Goal: Task Accomplishment & Management: Manage account settings

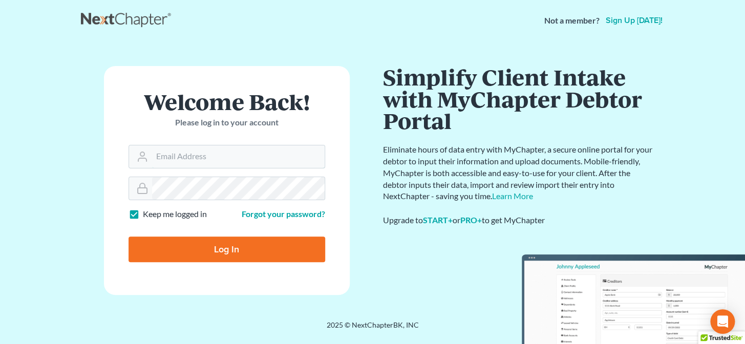
type input "brittney@derrensjohnson.com"
click at [205, 252] on input "Log In" at bounding box center [227, 250] width 197 height 26
type input "Thinking..."
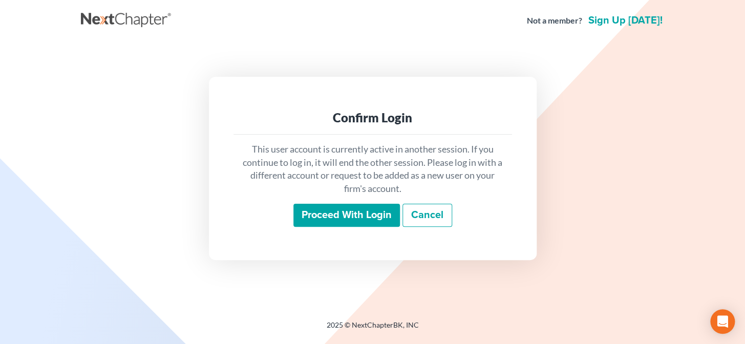
click at [337, 217] on input "Proceed with login" at bounding box center [347, 216] width 107 height 24
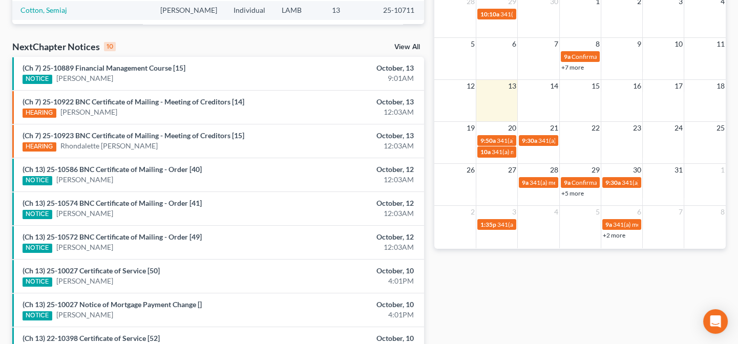
scroll to position [391, 0]
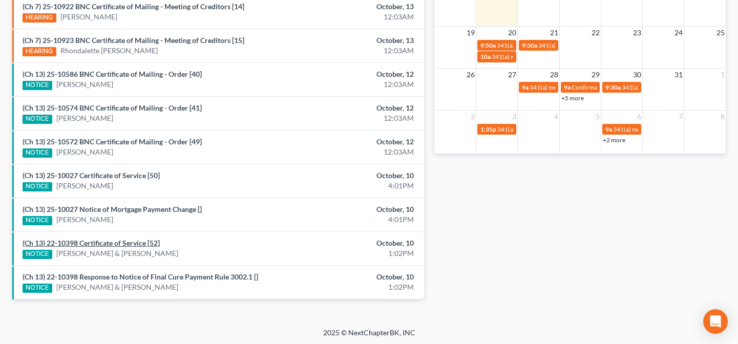
click at [92, 243] on link "(Ch 13) 22-10398 Certificate of Service [52]" at bounding box center [91, 243] width 137 height 9
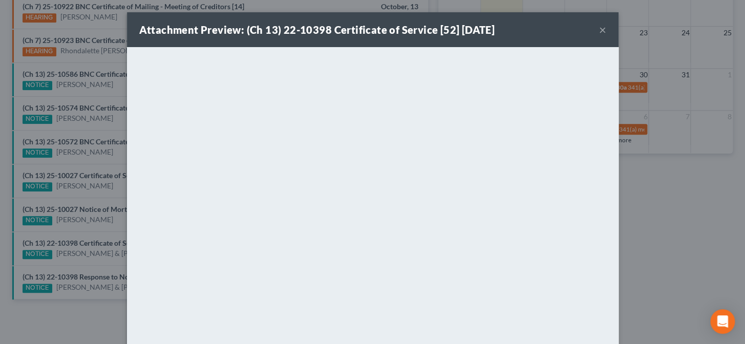
click at [92, 243] on div "Attachment Preview: (Ch 13) 22-10398 Certificate of Service [52] 10/10/2025 × <…" at bounding box center [372, 172] width 745 height 344
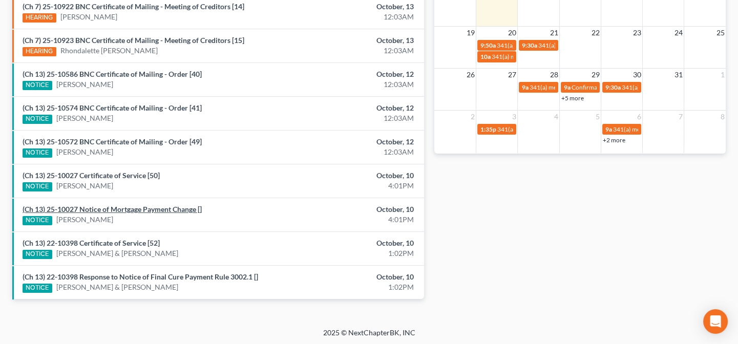
click at [108, 205] on link "(Ch 13) 25-10027 Notice of Mortgage Payment Change []" at bounding box center [112, 209] width 179 height 9
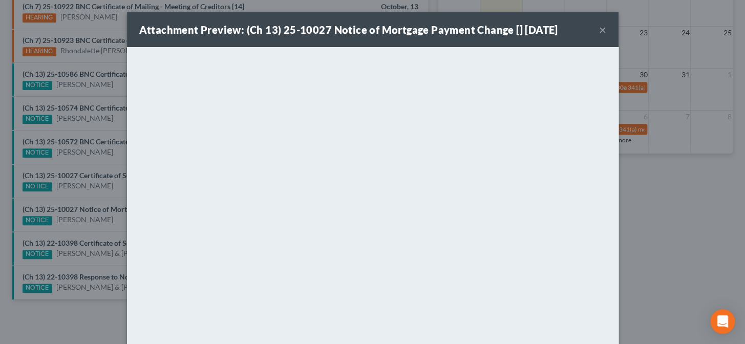
click at [92, 221] on div "Attachment Preview: (Ch 13) 25-10027 Notice of Mortgage Payment Change [] 10/10…" at bounding box center [372, 172] width 745 height 344
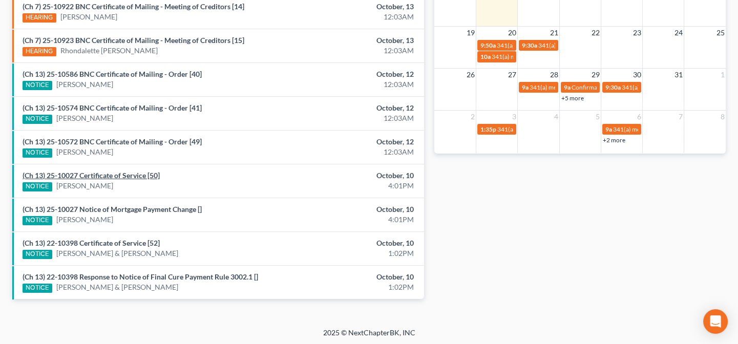
click at [104, 173] on link "(Ch 13) 25-10027 Certificate of Service [50]" at bounding box center [91, 175] width 137 height 9
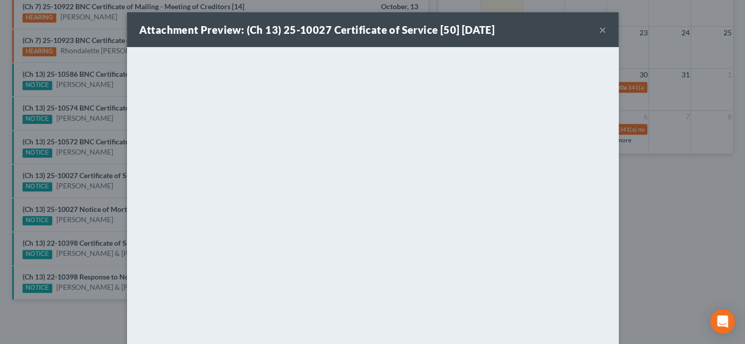
click at [92, 196] on div "Attachment Preview: (Ch 13) 25-10027 Certificate of Service [50] 10/10/2025 × <…" at bounding box center [372, 172] width 745 height 344
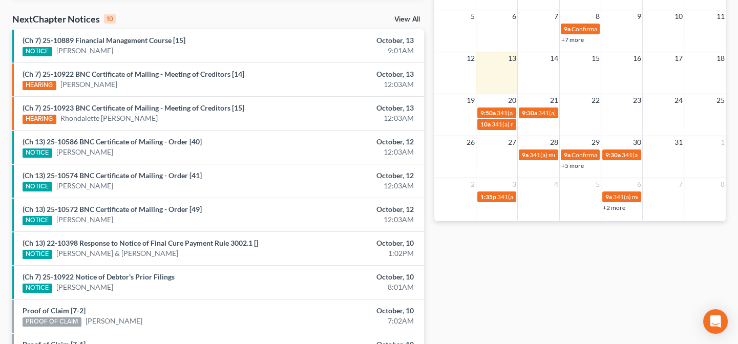
scroll to position [391, 0]
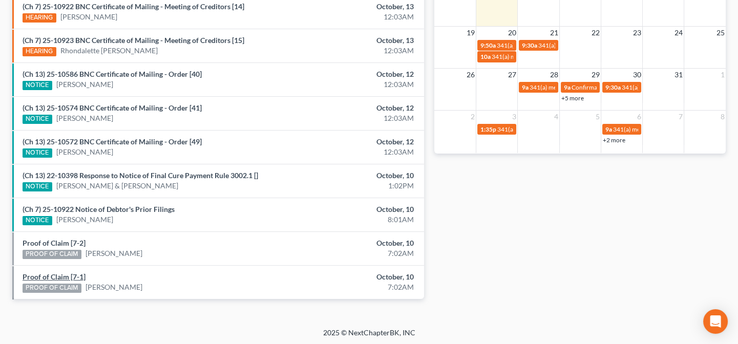
click at [71, 277] on link "Proof of Claim [7-1]" at bounding box center [54, 277] width 63 height 9
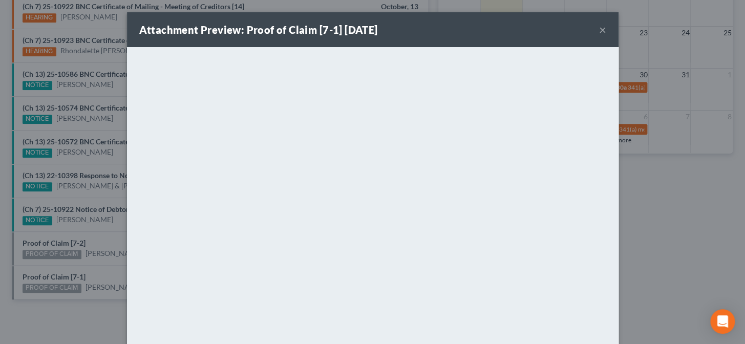
drag, startPoint x: 98, startPoint y: 265, endPoint x: 85, endPoint y: 259, distance: 14.9
click at [97, 265] on div "Attachment Preview: Proof of Claim [7-1] 10/10/2025 × <object ng-attr-data='htt…" at bounding box center [372, 172] width 745 height 344
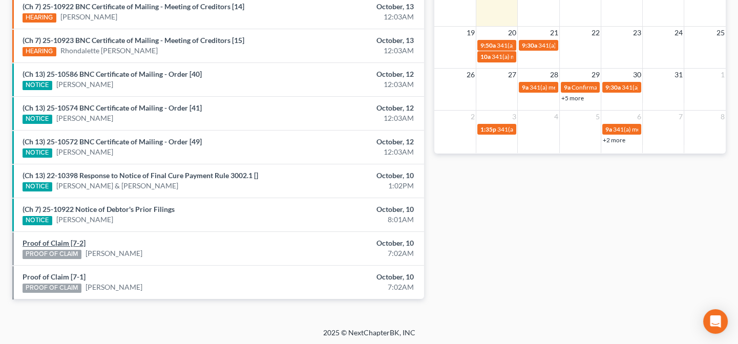
click at [68, 241] on link "Proof of Claim [7-2]" at bounding box center [54, 243] width 63 height 9
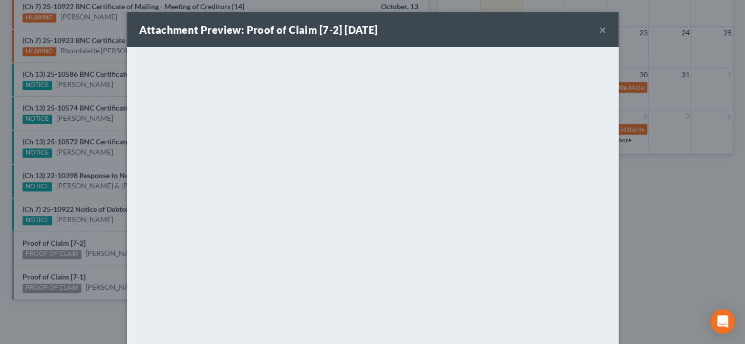
click at [108, 228] on div "Attachment Preview: Proof of Claim [7-2] 10/10/2025 × <object ng-attr-data='htt…" at bounding box center [372, 172] width 745 height 344
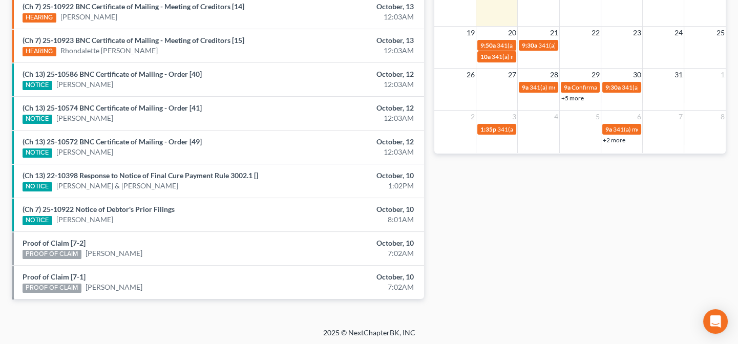
click at [108, 228] on li "(Ch 7) 25-10922 Notice of Debtor's Prior Filings NOTICE Darnell Sylve October, …" at bounding box center [218, 215] width 412 height 34
click at [102, 210] on link "(Ch 7) 25-10922 Notice of Debtor's Prior Filings" at bounding box center [99, 209] width 152 height 9
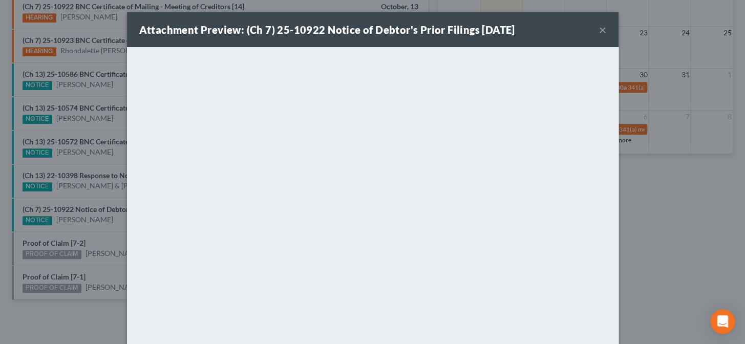
click at [94, 229] on div "Attachment Preview: (Ch 7) 25-10922 Notice of Debtor's Prior Filings 10/10/2025…" at bounding box center [372, 172] width 745 height 344
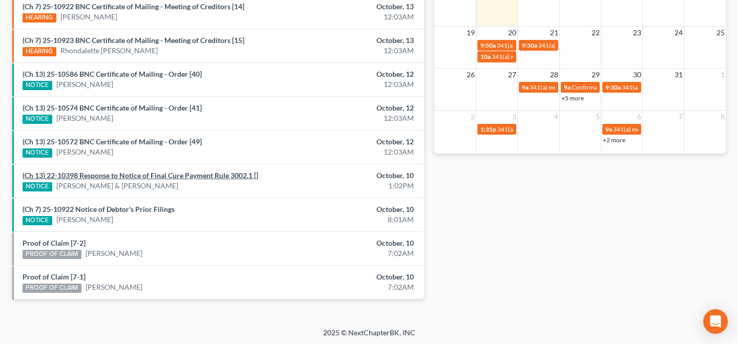
click at [105, 173] on link "(Ch 13) 22-10398 Response to Notice of Final Cure Payment Rule 3002.1 []" at bounding box center [141, 175] width 236 height 9
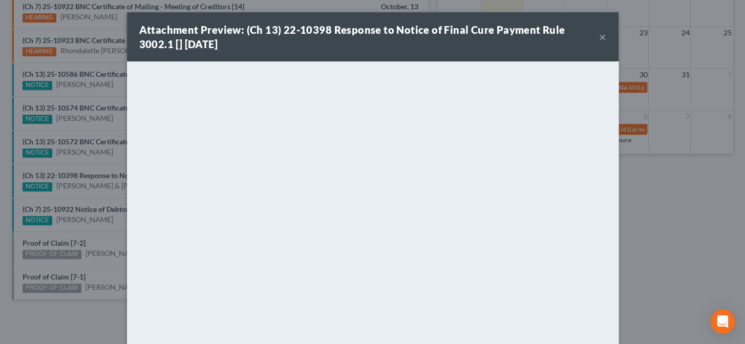
click at [91, 190] on div "Attachment Preview: (Ch 13) 22-10398 Response to Notice of Final Cure Payment R…" at bounding box center [372, 172] width 745 height 344
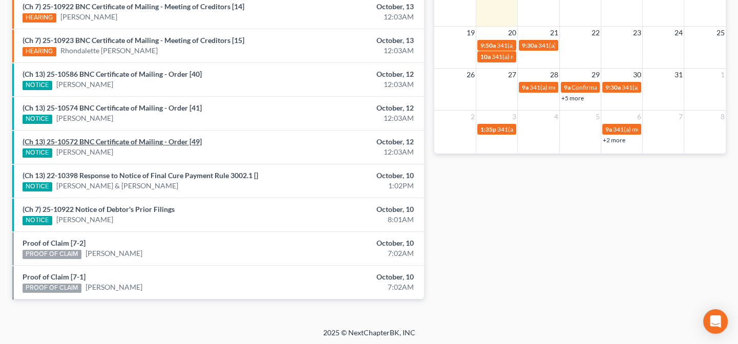
click at [102, 140] on link "(Ch 13) 25-10572 BNC Certificate of Mailing - Order [49]" at bounding box center [112, 141] width 179 height 9
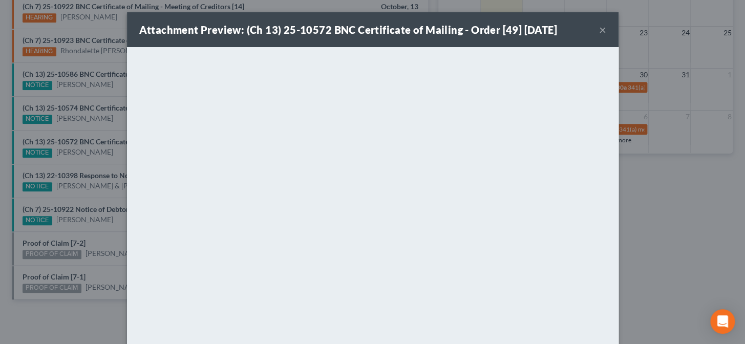
click at [97, 163] on div "Attachment Preview: (Ch 13) 25-10572 BNC Certificate of Mailing - Order [49] 10…" at bounding box center [372, 172] width 745 height 344
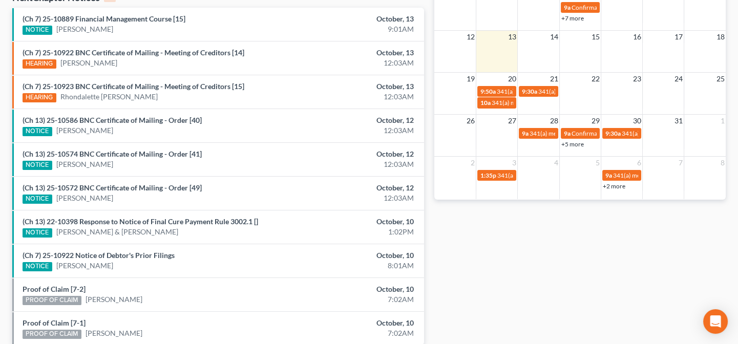
scroll to position [344, 0]
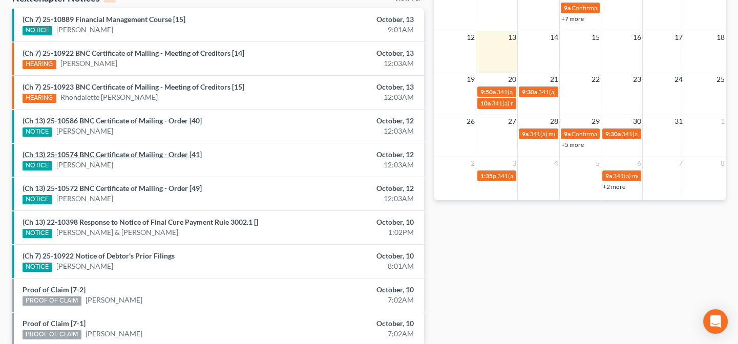
click at [96, 153] on link "(Ch 13) 25-10574 BNC Certificate of Mailing - Order [41]" at bounding box center [112, 154] width 179 height 9
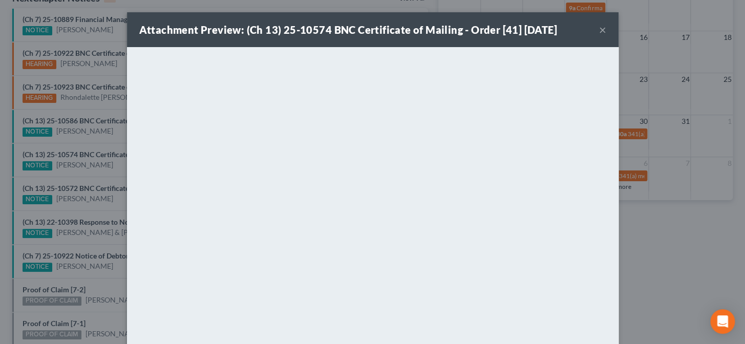
click at [80, 141] on div "Attachment Preview: (Ch 13) 25-10574 BNC Certificate of Mailing - Order [41] 10…" at bounding box center [372, 172] width 745 height 344
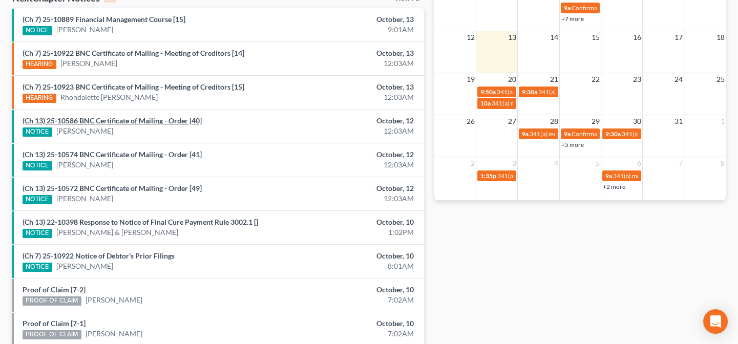
click at [85, 118] on link "(Ch 13) 25-10586 BNC Certificate of Mailing - Order [40]" at bounding box center [112, 120] width 179 height 9
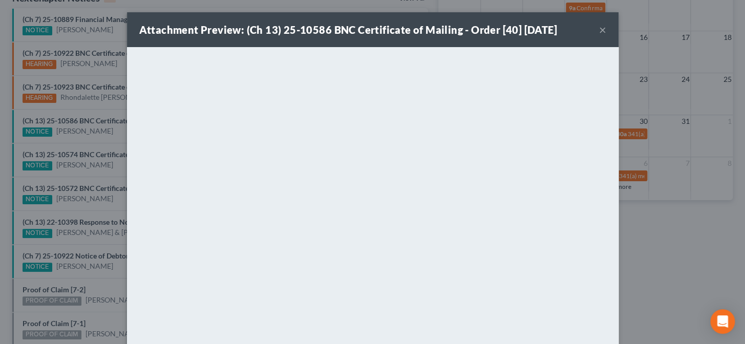
click at [92, 147] on div "Attachment Preview: (Ch 13) 25-10586 BNC Certificate of Mailing - Order [40] 10…" at bounding box center [372, 172] width 745 height 344
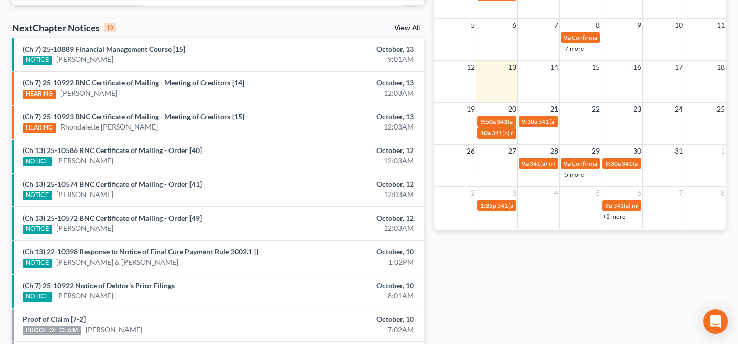
scroll to position [298, 0]
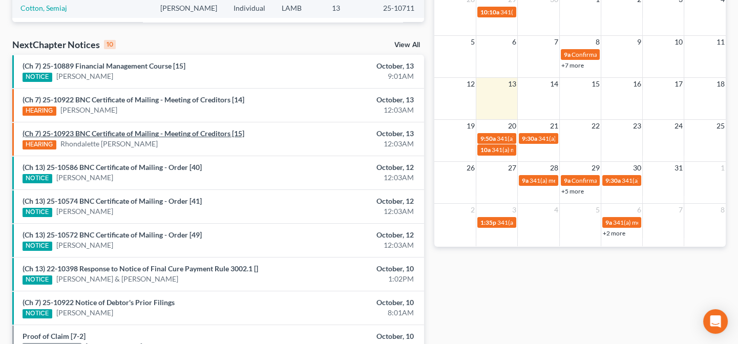
click at [97, 133] on link "(Ch 7) 25-10923 BNC Certificate of Mailing - Meeting of Creditors [15]" at bounding box center [134, 133] width 222 height 9
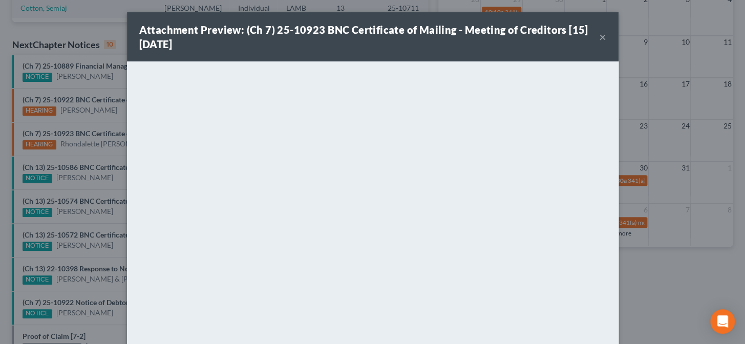
click at [80, 153] on div "Attachment Preview: (Ch 7) 25-10923 BNC Certificate of Mailing - Meeting of Cre…" at bounding box center [372, 172] width 745 height 344
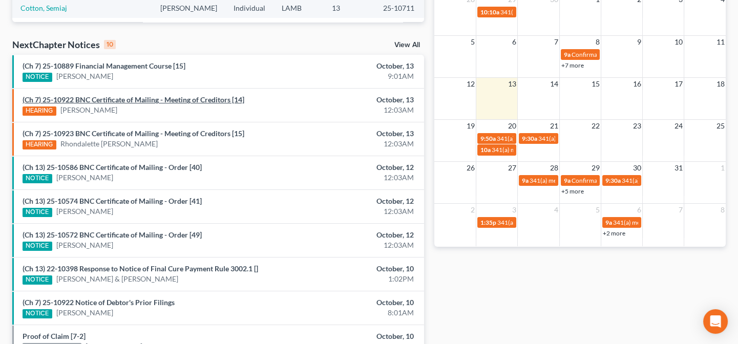
click at [108, 98] on link "(Ch 7) 25-10922 BNC Certificate of Mailing - Meeting of Creditors [14]" at bounding box center [134, 99] width 222 height 9
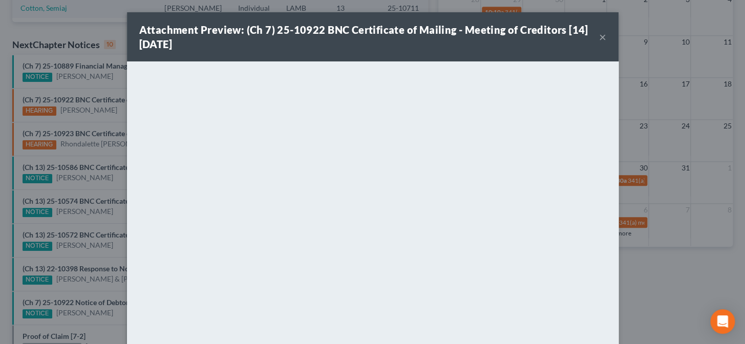
click at [88, 125] on div "Attachment Preview: (Ch 7) 25-10922 BNC Certificate of Mailing - Meeting of Cre…" at bounding box center [372, 172] width 745 height 344
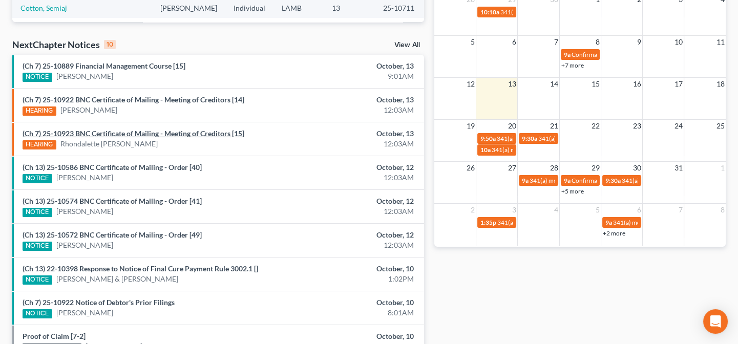
click at [100, 135] on link "(Ch 7) 25-10923 BNC Certificate of Mailing - Meeting of Creditors [15]" at bounding box center [134, 133] width 222 height 9
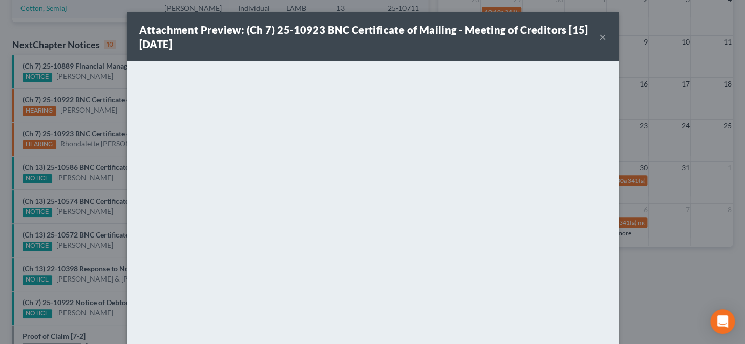
click at [113, 154] on div "Attachment Preview: (Ch 7) 25-10923 BNC Certificate of Mailing - Meeting of Cre…" at bounding box center [372, 172] width 745 height 344
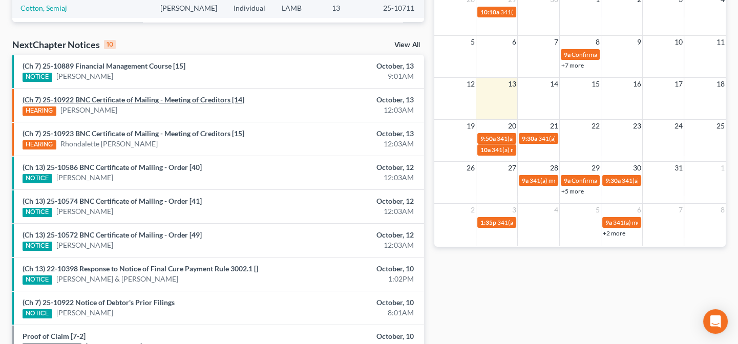
click at [103, 97] on link "(Ch 7) 25-10922 BNC Certificate of Mailing - Meeting of Creditors [14]" at bounding box center [134, 99] width 222 height 9
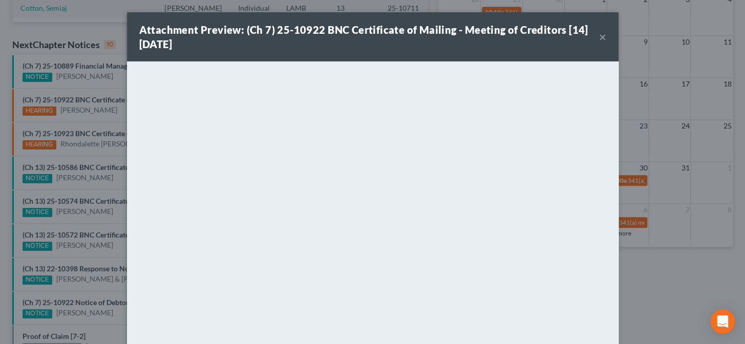
click at [86, 158] on div "Attachment Preview: (Ch 7) 25-10922 BNC Certificate of Mailing - Meeting of Cre…" at bounding box center [372, 172] width 745 height 344
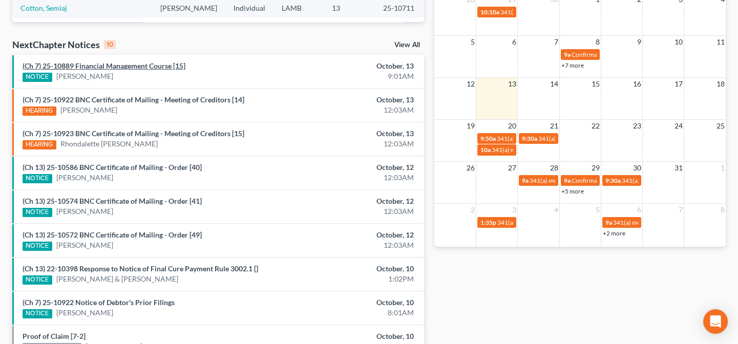
click at [104, 66] on link "(Ch 7) 25-10889 Financial Management Course [15]" at bounding box center [104, 65] width 163 height 9
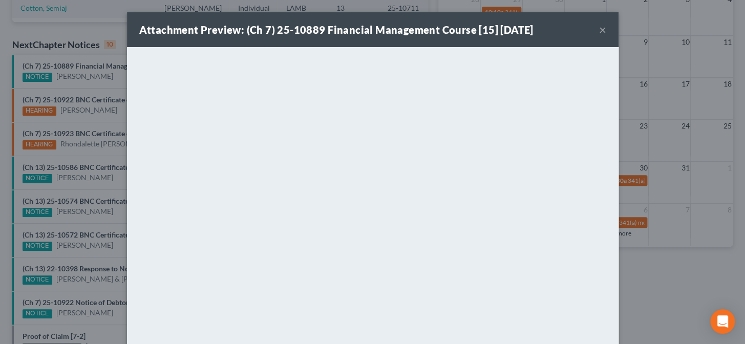
click at [599, 28] on button "×" at bounding box center [602, 30] width 7 height 12
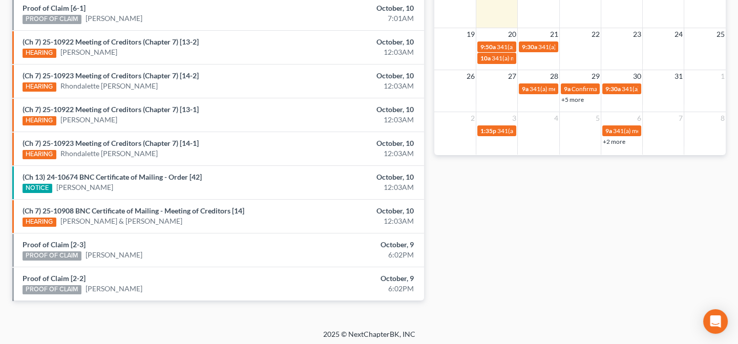
scroll to position [391, 0]
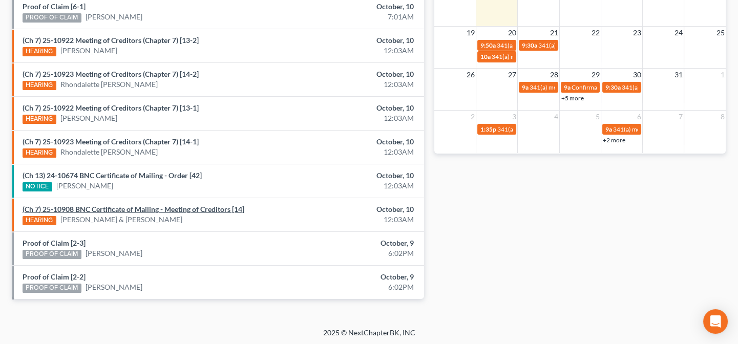
click at [194, 208] on link "(Ch 7) 25-10908 BNC Certificate of Mailing - Meeting of Creditors [14]" at bounding box center [134, 209] width 222 height 9
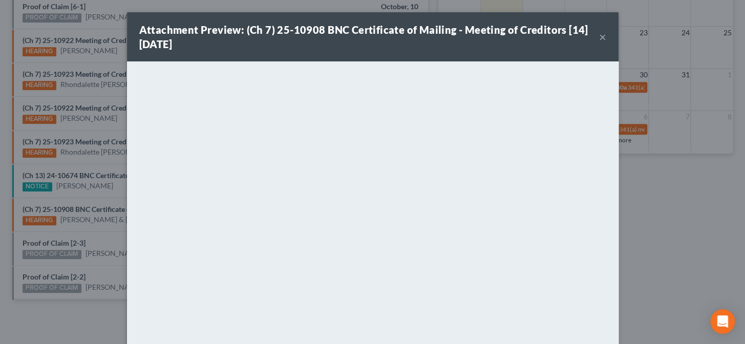
click at [96, 230] on div "Attachment Preview: (Ch 7) 25-10908 BNC Certificate of Mailing - Meeting of Cre…" at bounding box center [372, 172] width 745 height 344
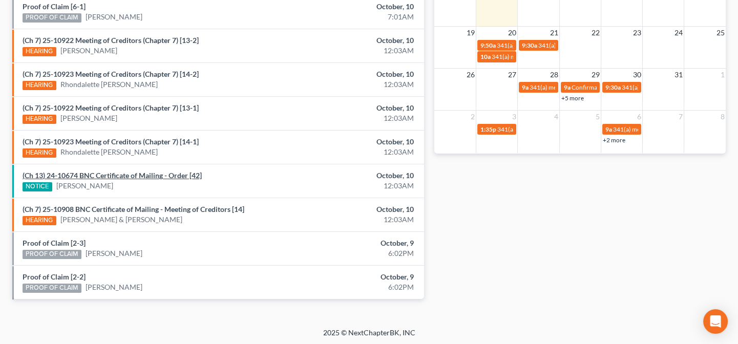
click at [122, 174] on link "(Ch 13) 24-10674 BNC Certificate of Mailing - Order [42]" at bounding box center [112, 175] width 179 height 9
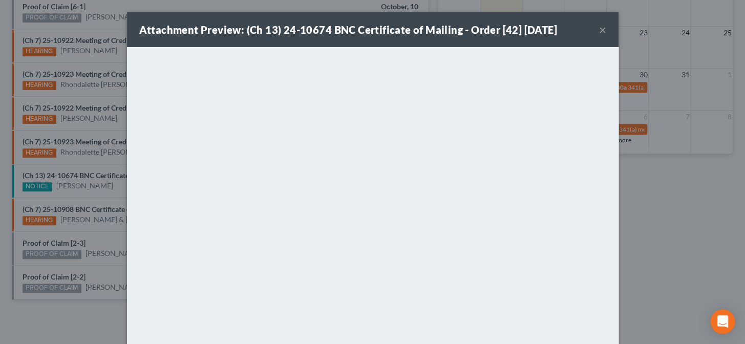
click at [114, 193] on div "Attachment Preview: (Ch 13) 24-10674 BNC Certificate of Mailing - Order [42] 10…" at bounding box center [372, 172] width 745 height 344
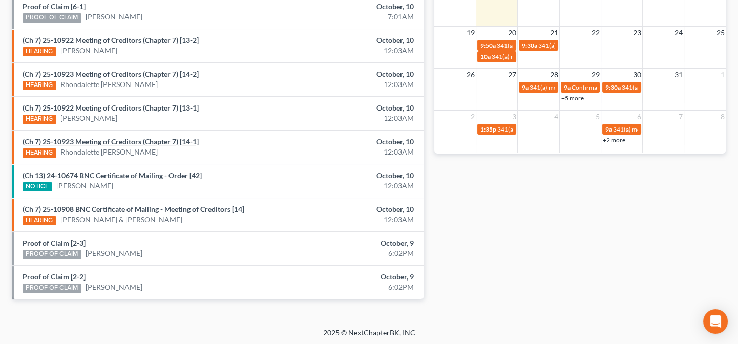
click at [116, 141] on link "(Ch 7) 25-10923 Meeting of Creditors (Chapter 7) [14-1]" at bounding box center [111, 141] width 176 height 9
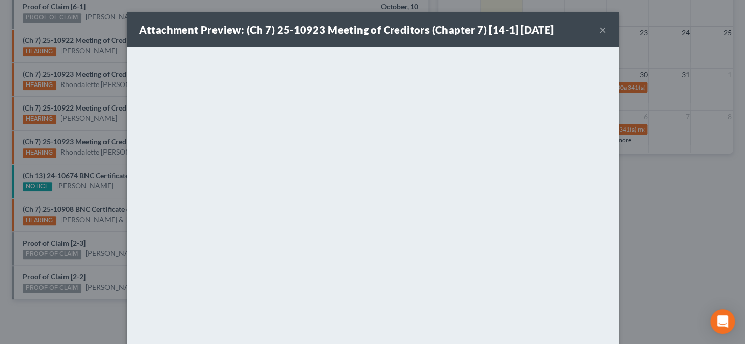
click at [100, 158] on div "Attachment Preview: (Ch 7) 25-10923 Meeting of Creditors (Chapter 7) [14-1] 10/…" at bounding box center [372, 172] width 745 height 344
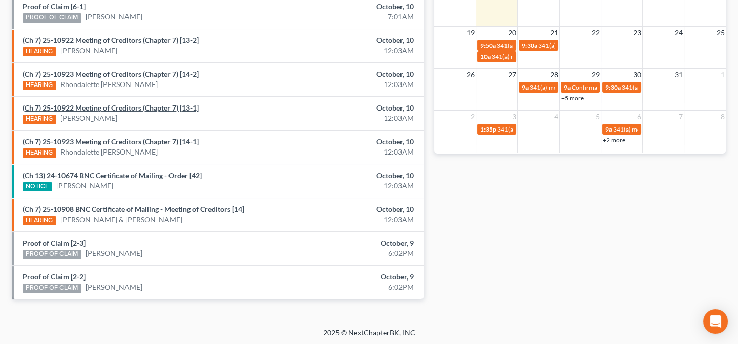
click at [119, 105] on link "(Ch 7) 25-10922 Meeting of Creditors (Chapter 7) [13-1]" at bounding box center [111, 107] width 176 height 9
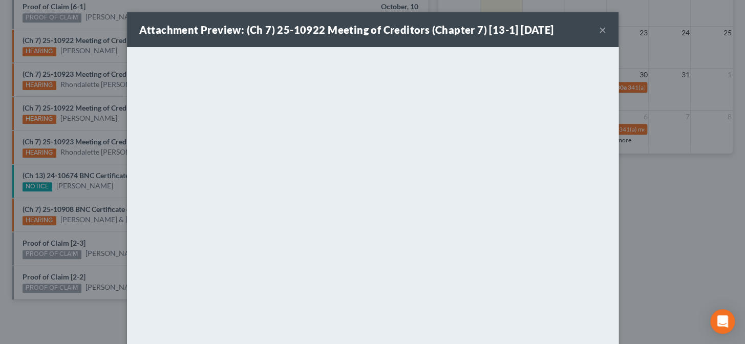
click at [97, 127] on div "Attachment Preview: (Ch 7) 25-10922 Meeting of Creditors (Chapter 7) [13-1] 10/…" at bounding box center [372, 172] width 745 height 344
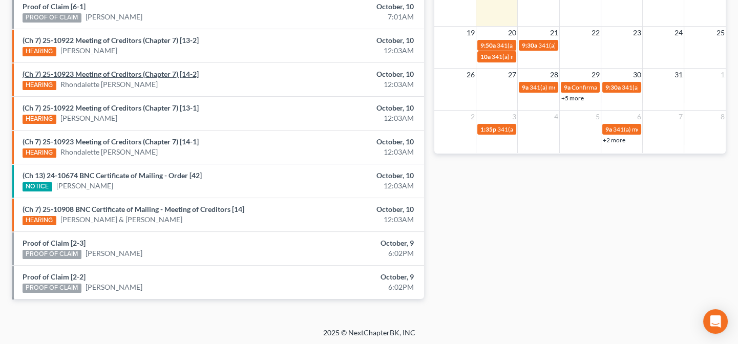
click at [111, 75] on link "(Ch 7) 25-10923 Meeting of Creditors (Chapter 7) [14-2]" at bounding box center [111, 74] width 176 height 9
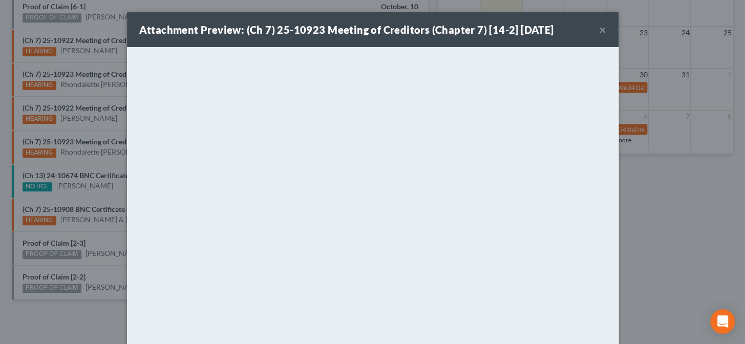
drag, startPoint x: 91, startPoint y: 92, endPoint x: 94, endPoint y: 73, distance: 19.8
click at [91, 93] on div "Attachment Preview: (Ch 7) 25-10923 Meeting of Creditors (Chapter 7) [14-2] 10/…" at bounding box center [372, 172] width 745 height 344
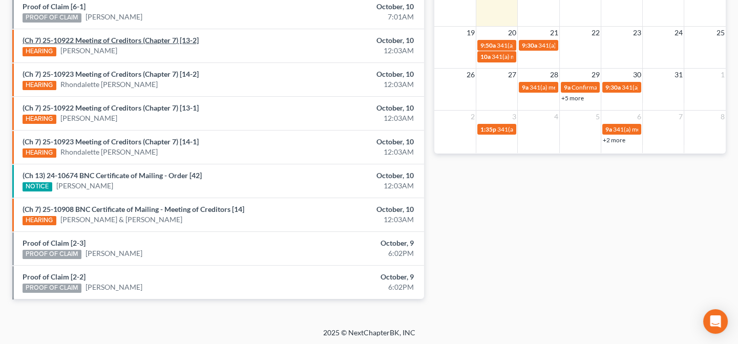
click at [109, 39] on link "(Ch 7) 25-10922 Meeting of Creditors (Chapter 7) [13-2]" at bounding box center [111, 40] width 176 height 9
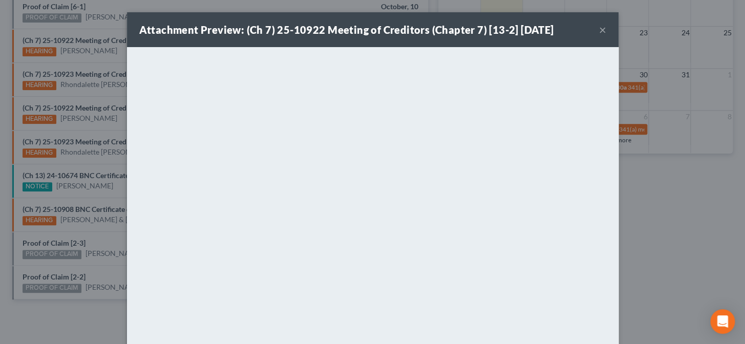
click at [95, 63] on div "Attachment Preview: (Ch 7) 25-10922 Meeting of Creditors (Chapter 7) [13-2] 10/…" at bounding box center [372, 172] width 745 height 344
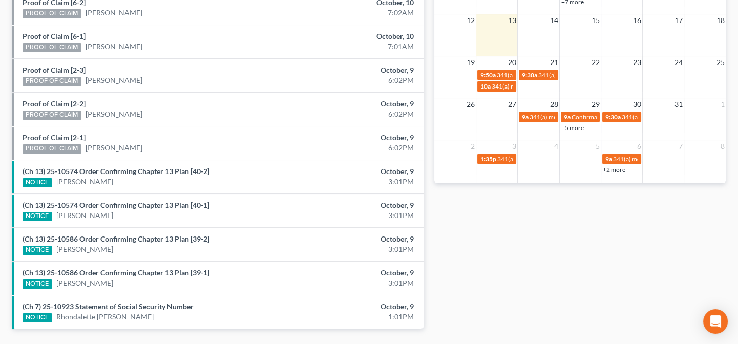
scroll to position [344, 0]
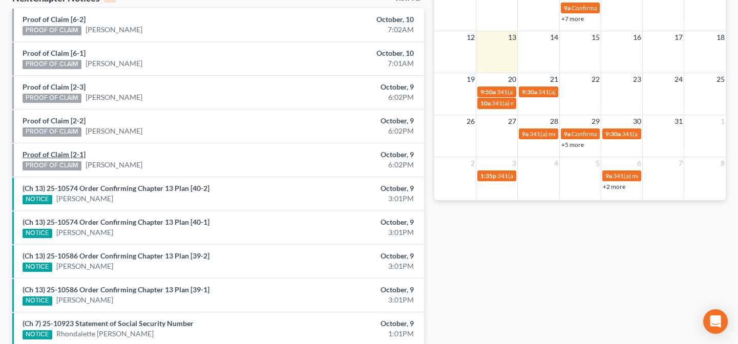
click at [74, 154] on link "Proof of Claim [2-1]" at bounding box center [54, 154] width 63 height 9
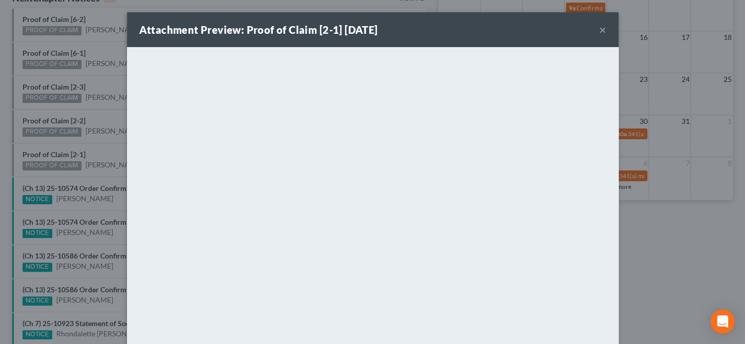
click at [97, 147] on div "Attachment Preview: Proof of Claim [2-1] 10/09/2025 × <object ng-attr-data='htt…" at bounding box center [372, 172] width 745 height 344
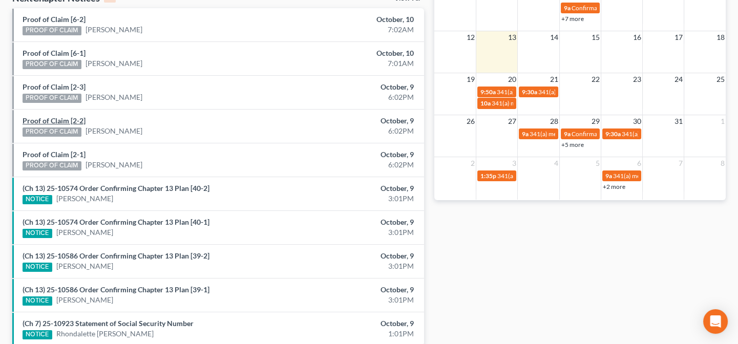
click at [75, 120] on link "Proof of Claim [2-2]" at bounding box center [54, 120] width 63 height 9
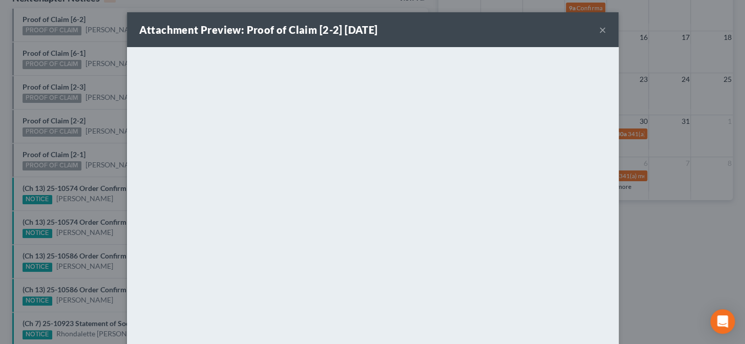
click at [103, 116] on div "Attachment Preview: Proof of Claim [2-2] 10/09/2025 × <object ng-attr-data='htt…" at bounding box center [372, 172] width 745 height 344
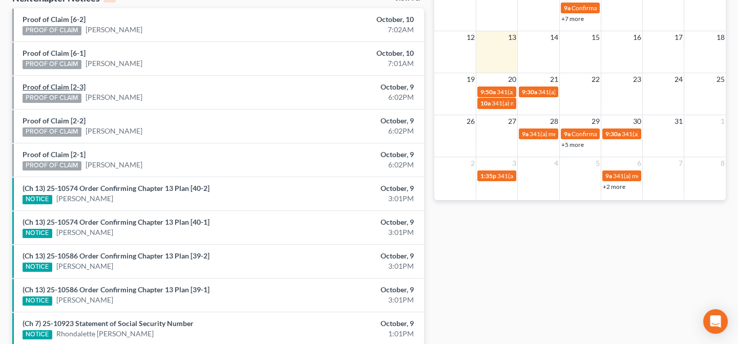
click at [75, 84] on link "Proof of Claim [2-3]" at bounding box center [54, 86] width 63 height 9
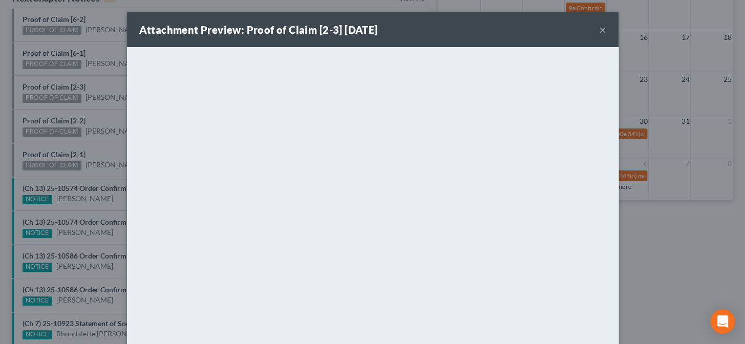
click at [112, 113] on div "Attachment Preview: Proof of Claim [2-3] 10/09/2025 × <object ng-attr-data='htt…" at bounding box center [372, 172] width 745 height 344
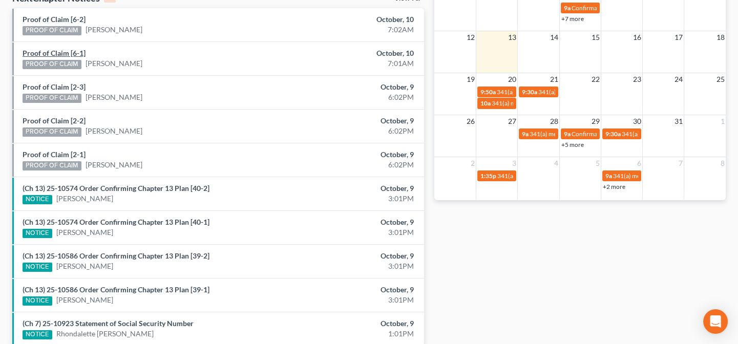
click at [78, 52] on link "Proof of Claim [6-1]" at bounding box center [54, 53] width 63 height 9
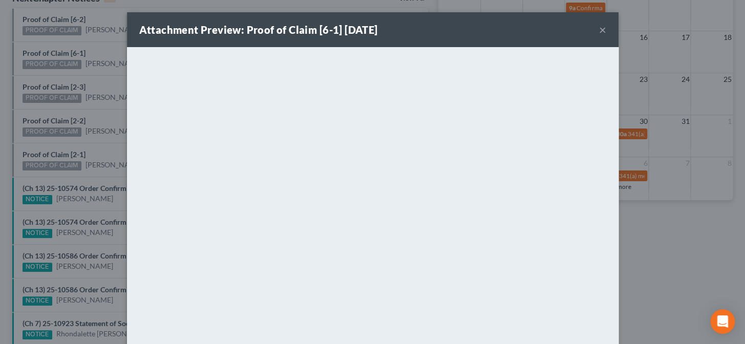
click at [91, 46] on div "Attachment Preview: Proof of Claim [6-1] 10/10/2025 × <object ng-attr-data='htt…" at bounding box center [372, 172] width 745 height 344
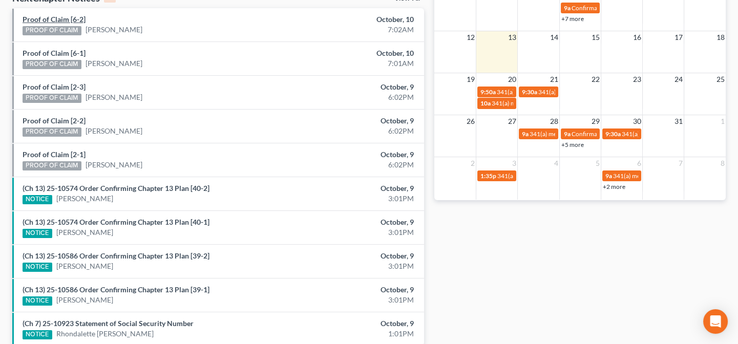
click at [71, 17] on link "Proof of Claim [6-2]" at bounding box center [54, 19] width 63 height 9
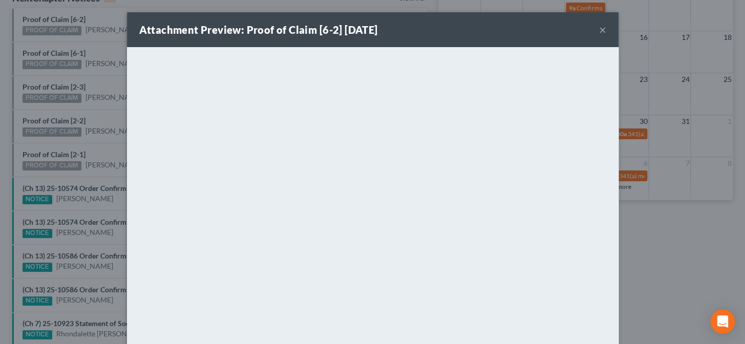
click at [87, 87] on div "Attachment Preview: Proof of Claim [6-2] 10/10/2025 × <object ng-attr-data='htt…" at bounding box center [372, 172] width 745 height 344
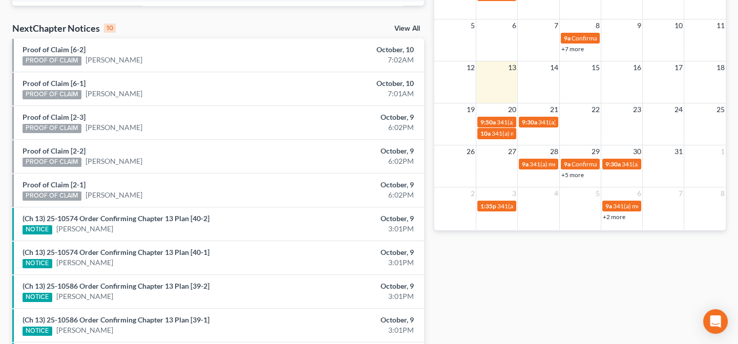
scroll to position [298, 0]
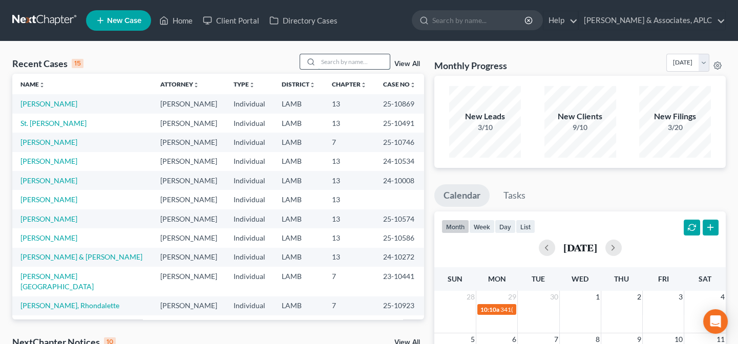
click at [338, 64] on input "search" at bounding box center [354, 61] width 72 height 15
type input "[PERSON_NAME]"
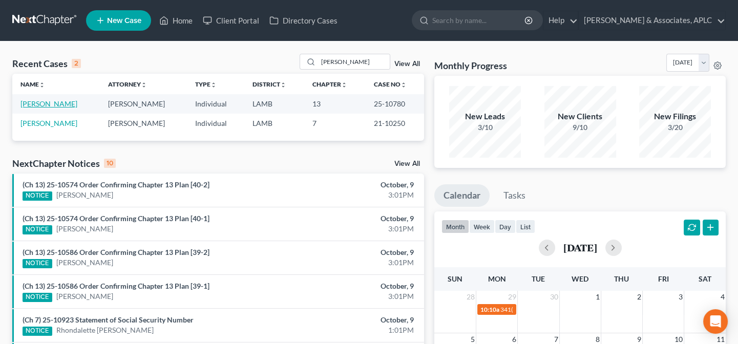
click at [41, 105] on link "[PERSON_NAME]" at bounding box center [48, 103] width 57 height 9
select select "8"
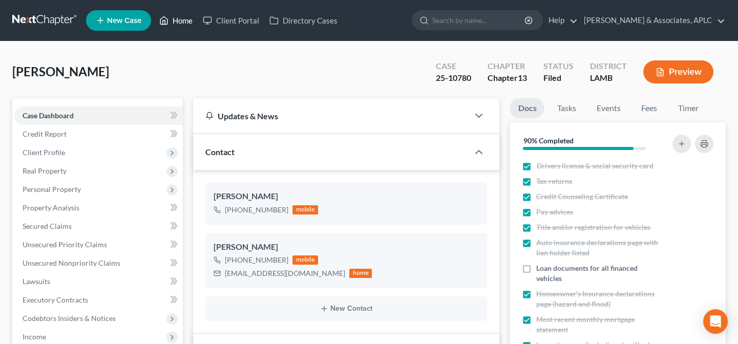
drag, startPoint x: 190, startPoint y: 17, endPoint x: 186, endPoint y: 24, distance: 7.4
click at [190, 17] on link "Home" at bounding box center [176, 20] width 44 height 18
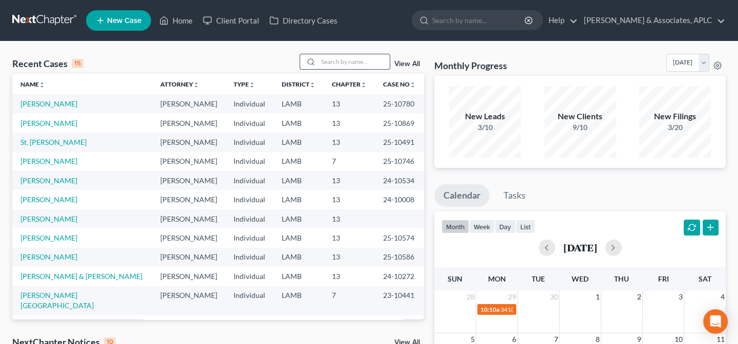
click at [349, 58] on input "search" at bounding box center [354, 61] width 72 height 15
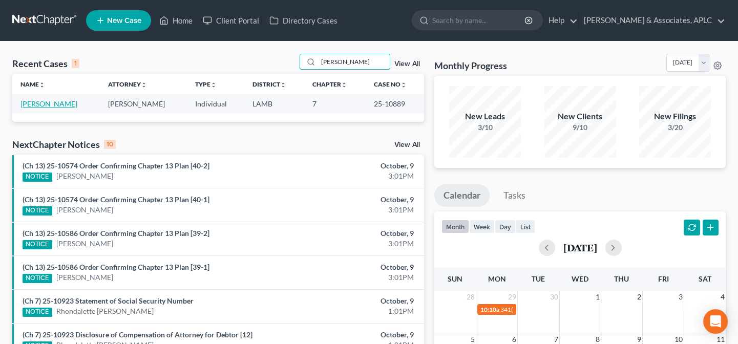
type input "[PERSON_NAME]"
click at [37, 106] on link "[PERSON_NAME]" at bounding box center [48, 103] width 57 height 9
select select "0"
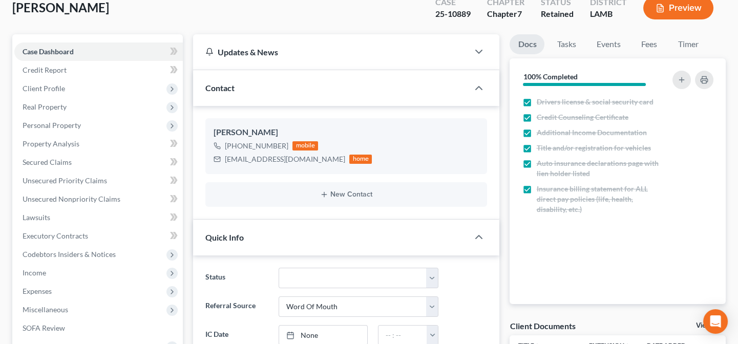
scroll to position [186, 0]
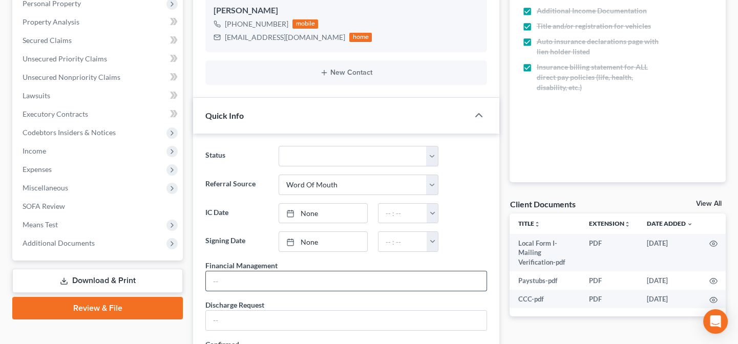
click at [321, 278] on input "text" at bounding box center [346, 281] width 281 height 19
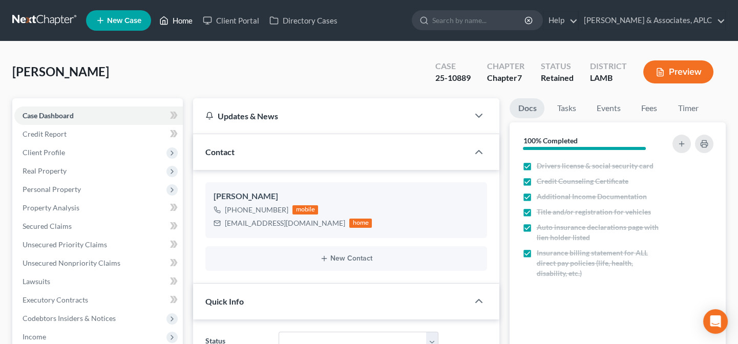
type input "10/12/25"
click at [184, 21] on link "Home" at bounding box center [176, 20] width 44 height 18
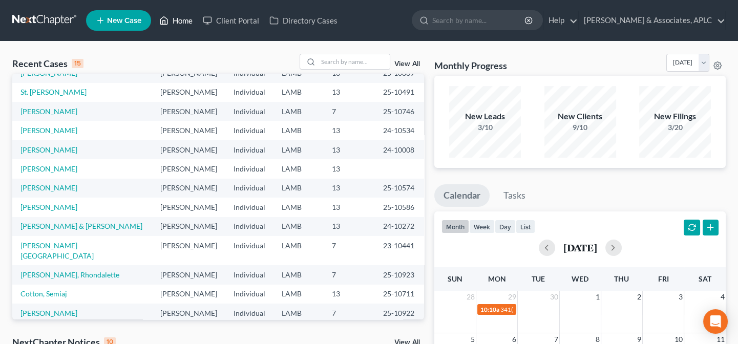
scroll to position [70, 0]
click at [49, 308] on link "[PERSON_NAME]" at bounding box center [48, 312] width 57 height 9
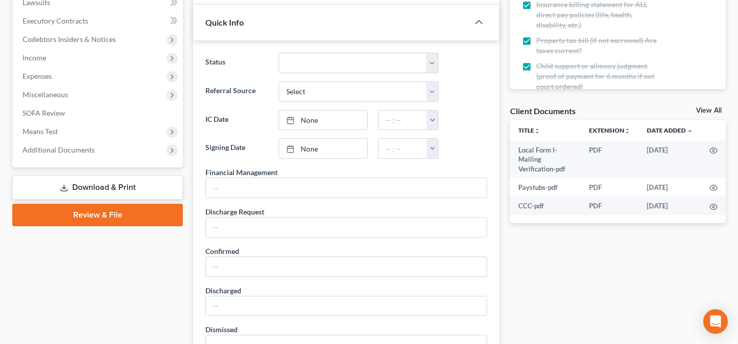
scroll to position [512, 0]
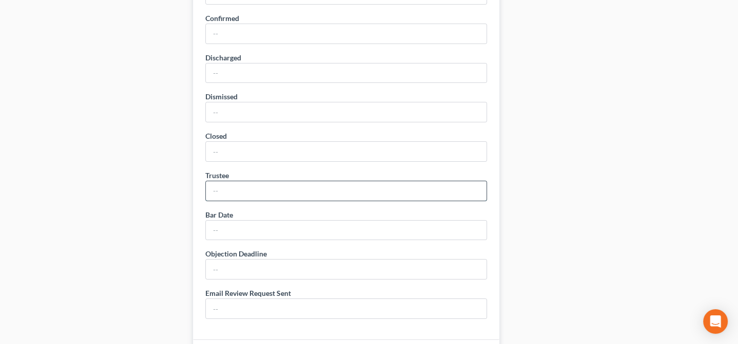
click at [251, 197] on input "text" at bounding box center [346, 190] width 281 height 19
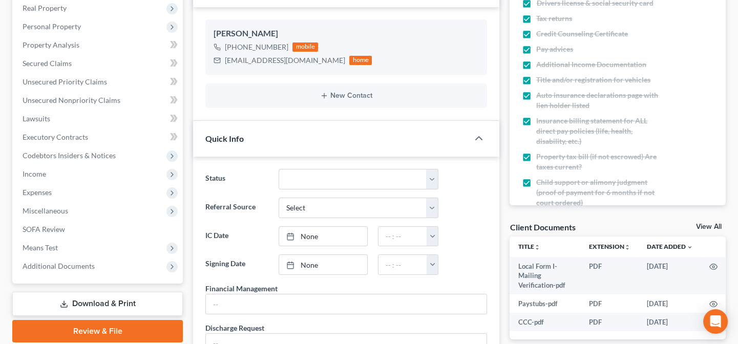
scroll to position [0, 0]
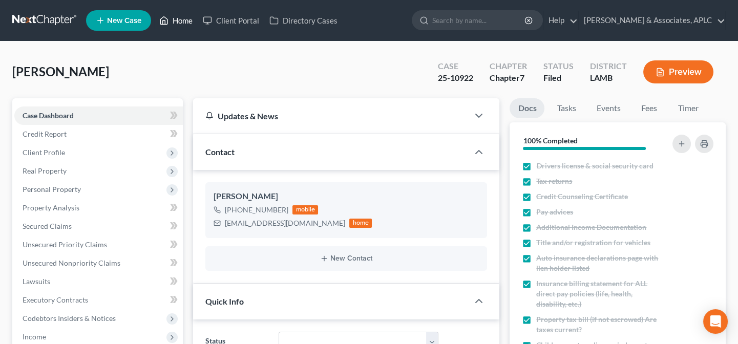
type input "Martin Schott"
click at [182, 17] on link "Home" at bounding box center [176, 20] width 44 height 18
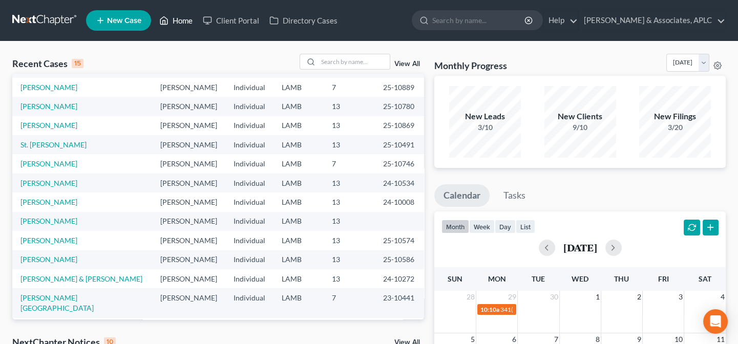
scroll to position [70, 0]
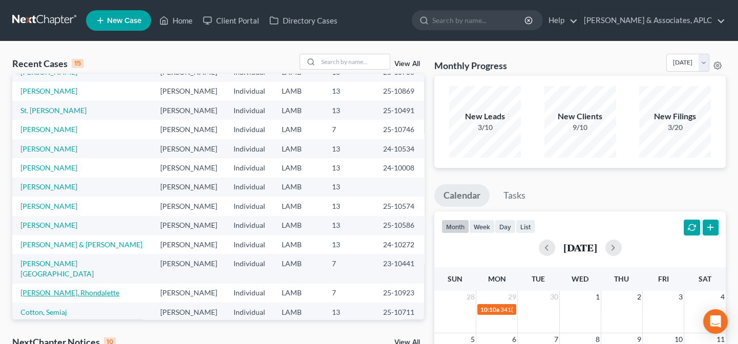
click at [59, 288] on link "[PERSON_NAME], Rhondalette" at bounding box center [69, 292] width 99 height 9
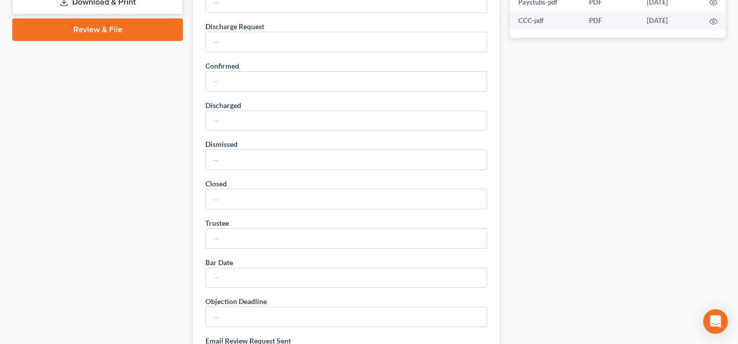
scroll to position [466, 0]
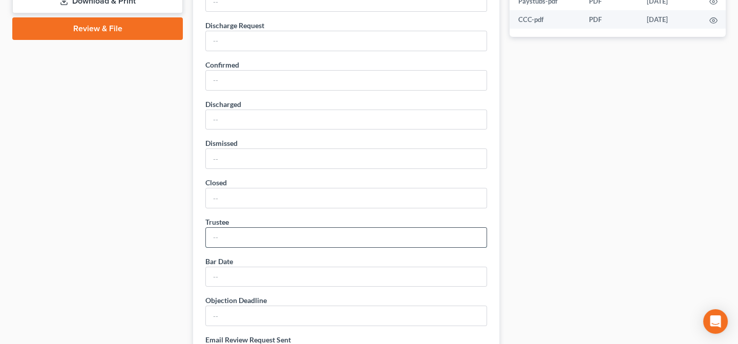
click at [272, 241] on input "text" at bounding box center [346, 237] width 281 height 19
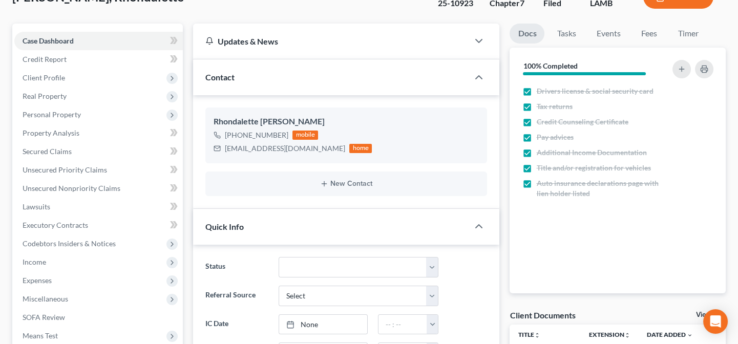
scroll to position [0, 0]
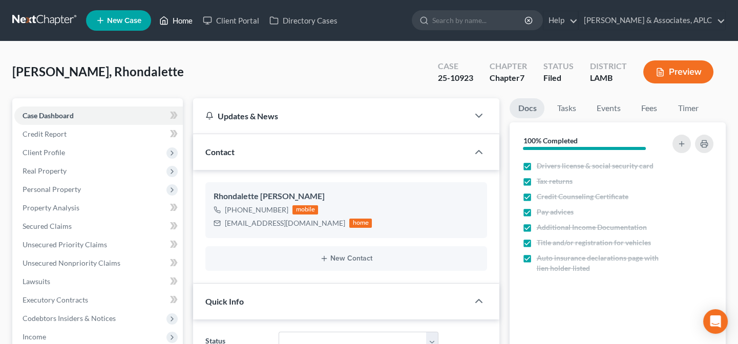
type input "Martin Schott"
click at [181, 16] on link "Home" at bounding box center [176, 20] width 44 height 18
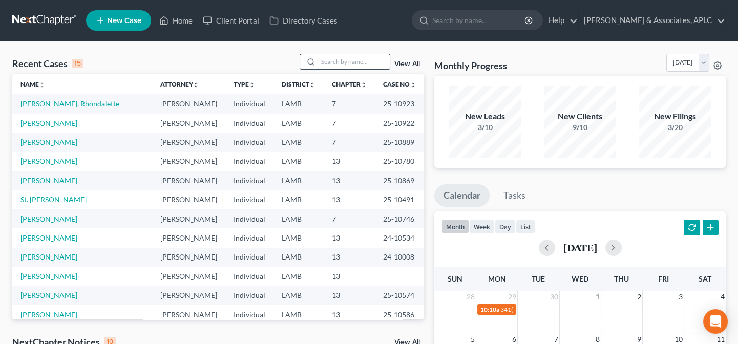
click at [351, 65] on input "search" at bounding box center [354, 61] width 72 height 15
type input "graves"
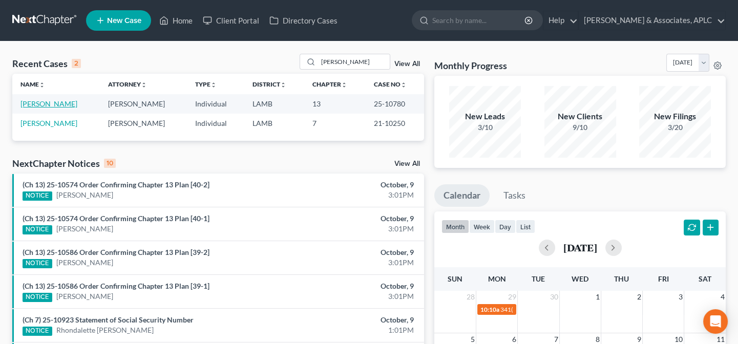
click at [49, 103] on link "[PERSON_NAME]" at bounding box center [48, 103] width 57 height 9
select select "8"
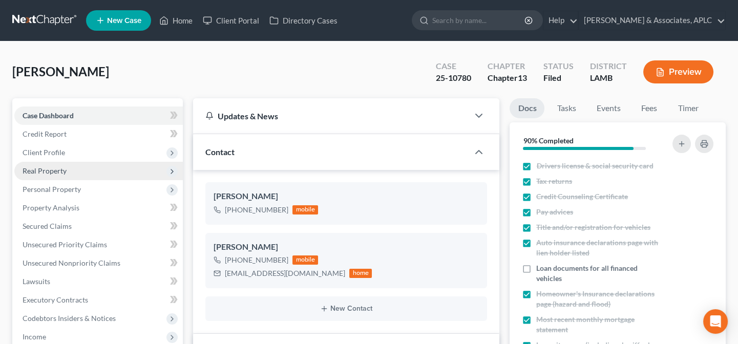
click at [65, 172] on span "Real Property" at bounding box center [45, 171] width 44 height 9
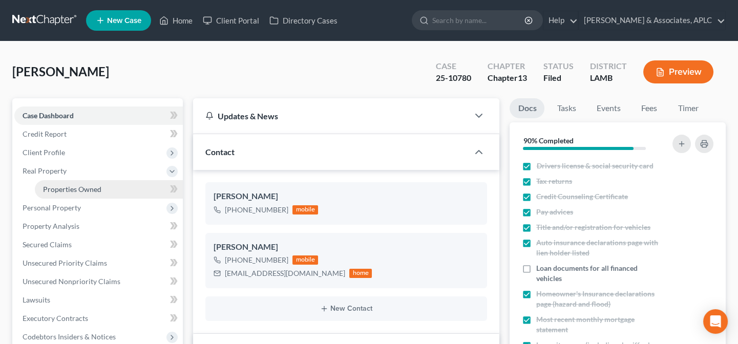
click at [61, 189] on span "Properties Owned" at bounding box center [72, 189] width 58 height 9
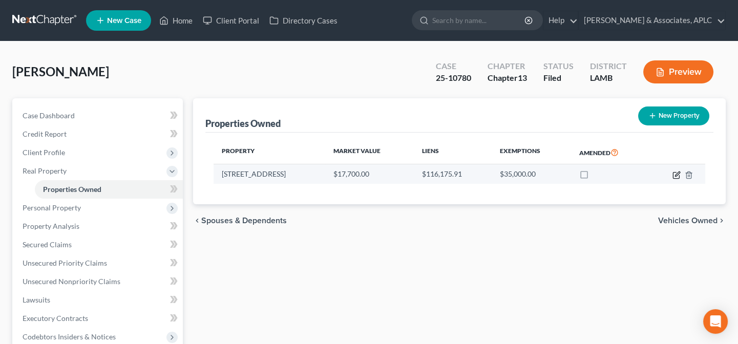
click at [676, 174] on icon "button" at bounding box center [677, 175] width 8 height 8
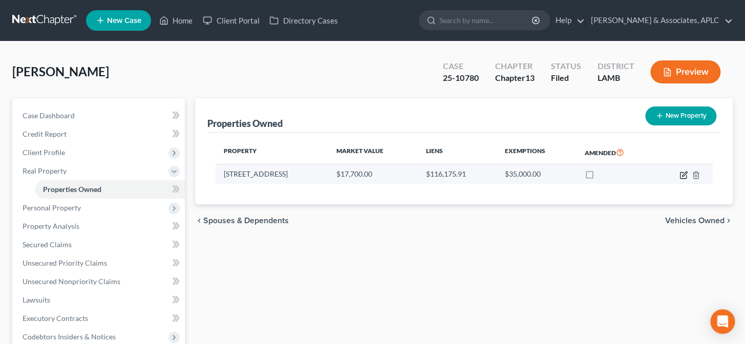
select select "19"
select select "0"
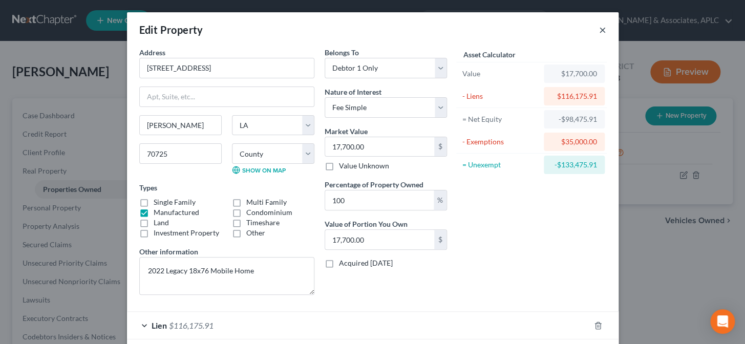
click at [599, 31] on button "×" at bounding box center [602, 30] width 7 height 12
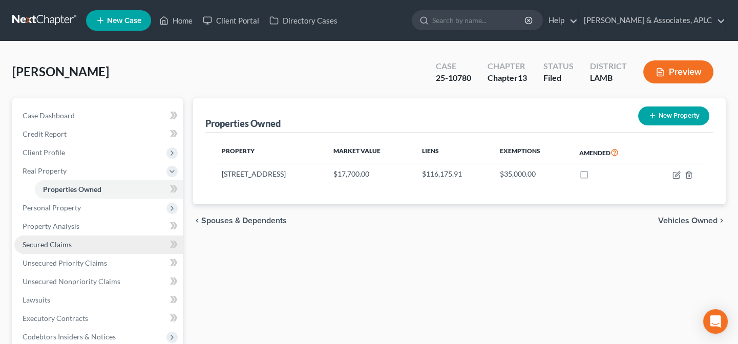
click at [78, 243] on link "Secured Claims" at bounding box center [98, 245] width 169 height 18
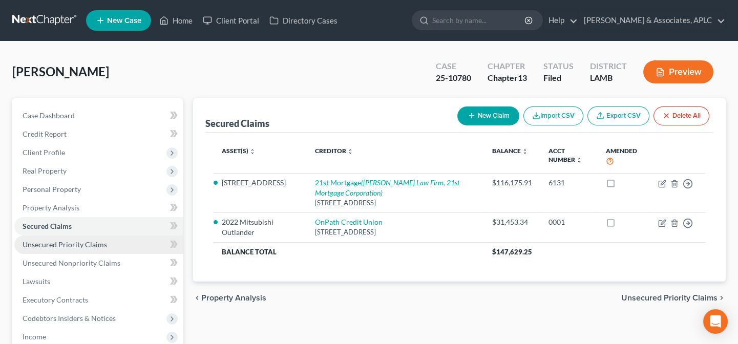
click at [104, 245] on span "Unsecured Priority Claims" at bounding box center [65, 244] width 85 height 9
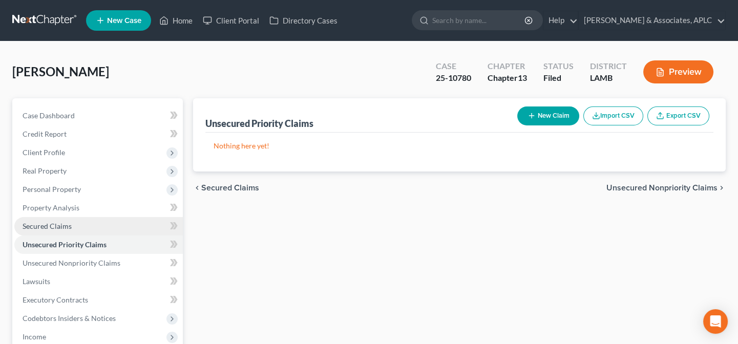
click at [97, 226] on link "Secured Claims" at bounding box center [98, 226] width 169 height 18
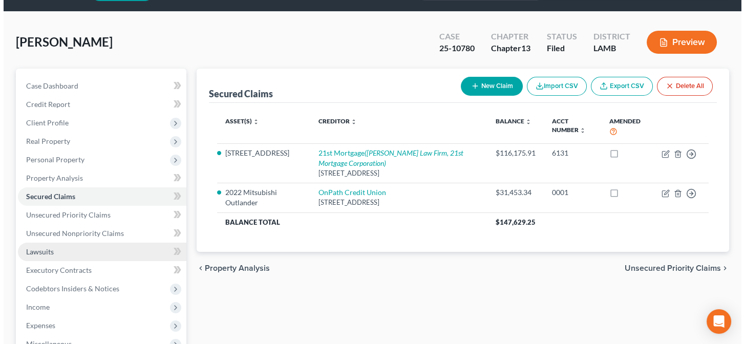
scroll to position [46, 0]
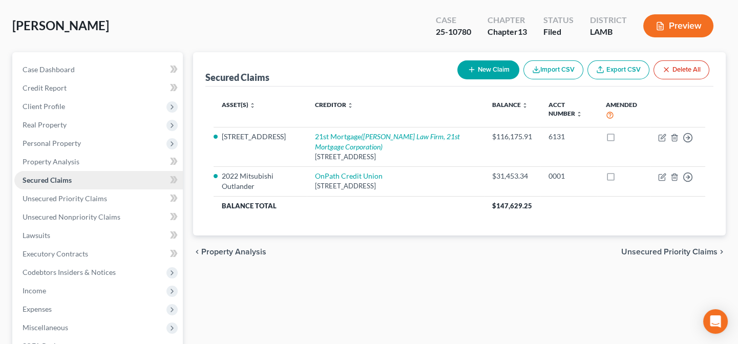
click at [68, 179] on span "Secured Claims" at bounding box center [47, 180] width 49 height 9
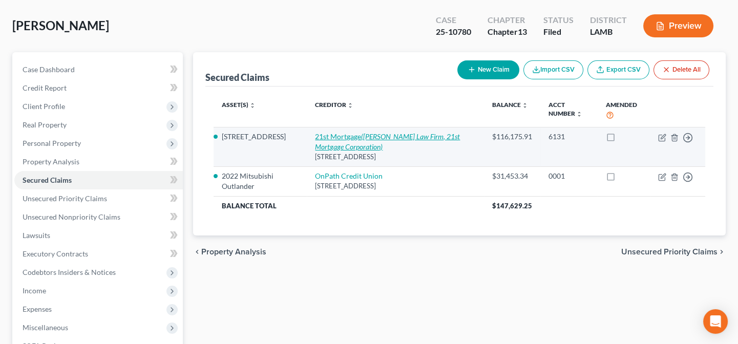
click at [336, 132] on link "21st Mortgage (Trevathan Law Firm, 21st Mortgage Corporation)" at bounding box center [387, 141] width 145 height 19
select select "44"
select select "0"
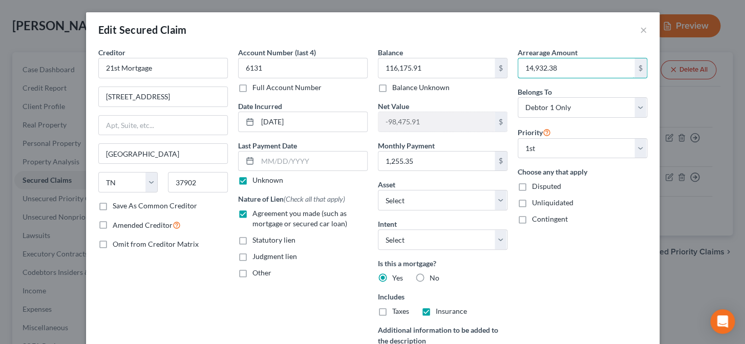
type input "14,932.38"
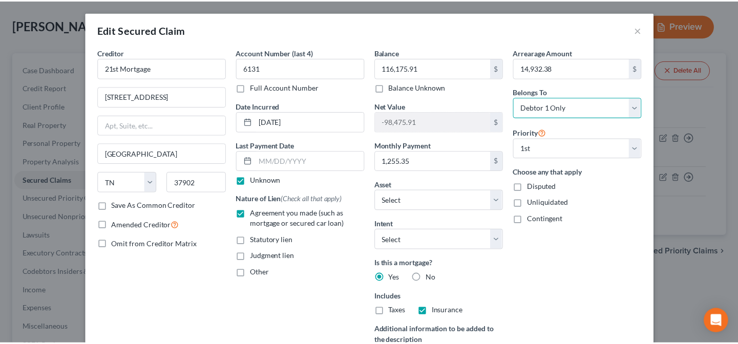
scroll to position [225, 0]
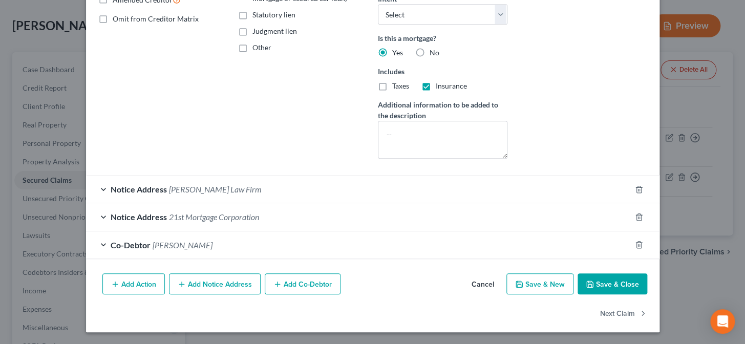
click at [598, 285] on button "Save & Close" at bounding box center [613, 285] width 70 height 22
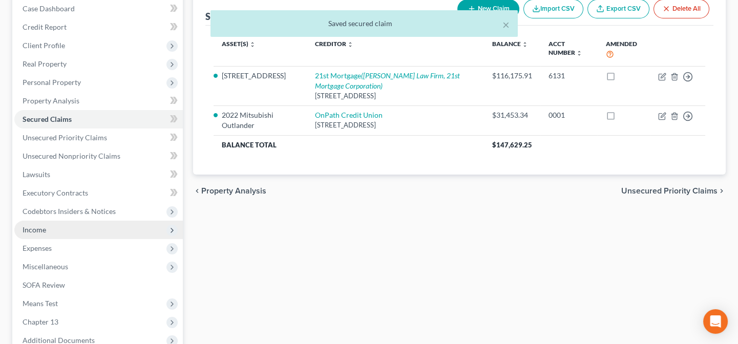
scroll to position [217, 0]
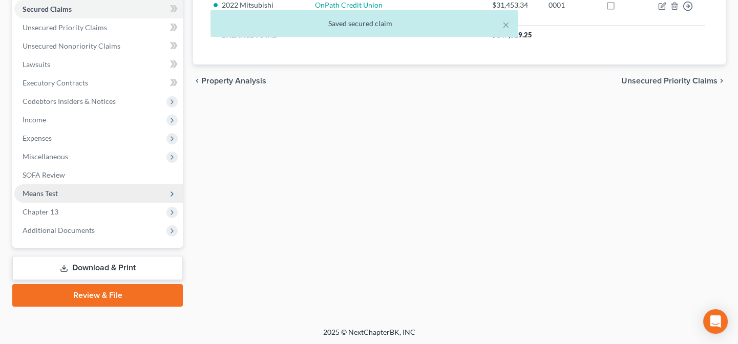
click at [32, 194] on span "Means Test" at bounding box center [40, 193] width 35 height 9
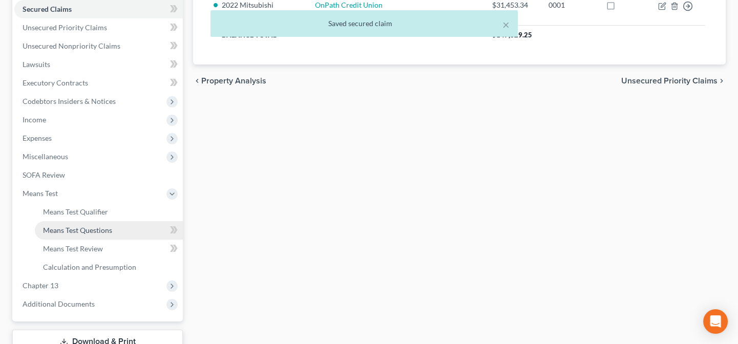
click at [69, 227] on span "Means Test Questions" at bounding box center [77, 230] width 69 height 9
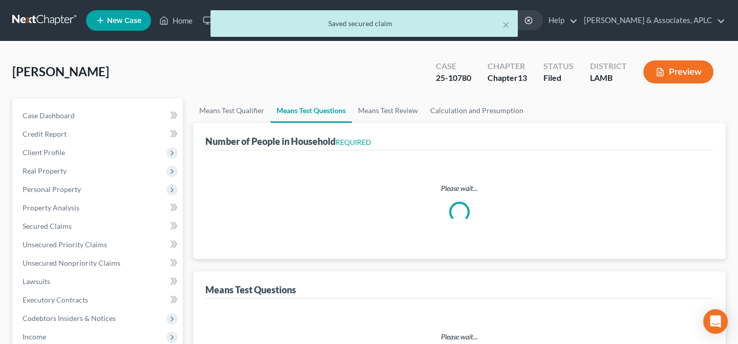
select select "0"
select select "60"
select select "1"
select select "60"
select select "1"
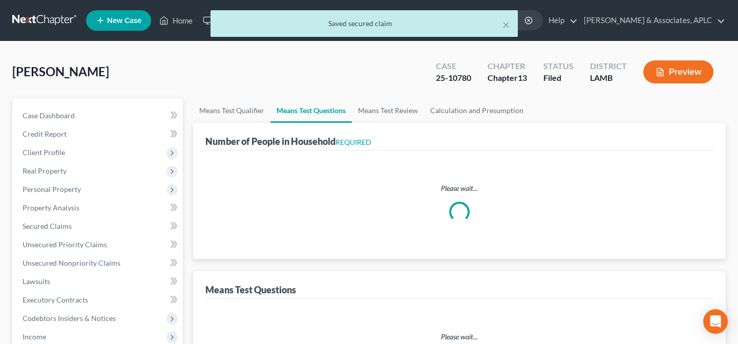
select select "1"
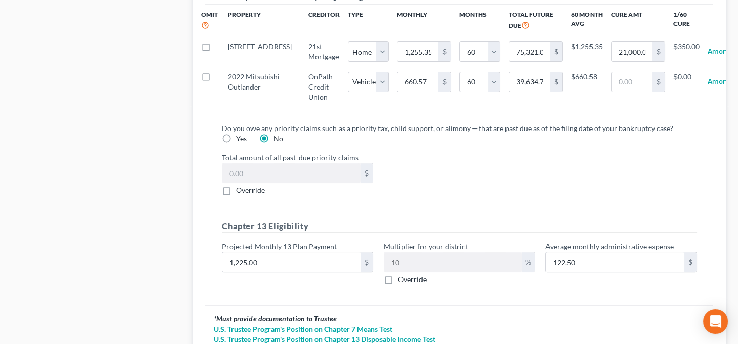
scroll to position [1025, 0]
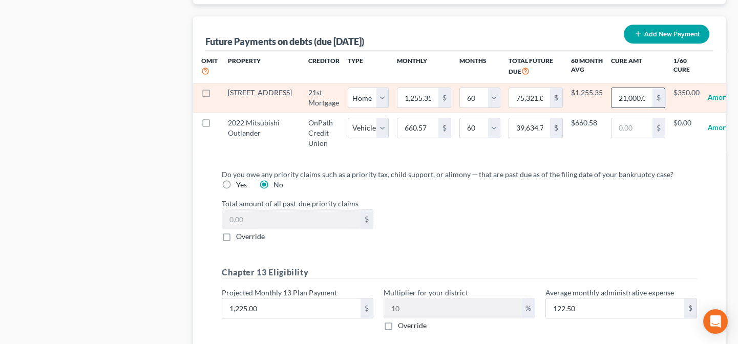
click at [612, 92] on input "21,000.00" at bounding box center [632, 97] width 41 height 19
type input "14"
select select "0"
select select "60"
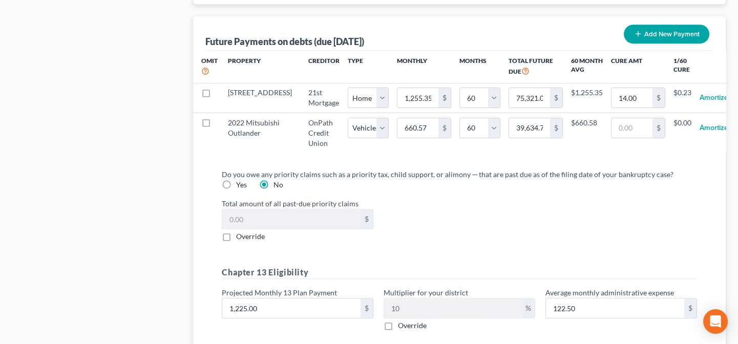
select select "0"
select select "60"
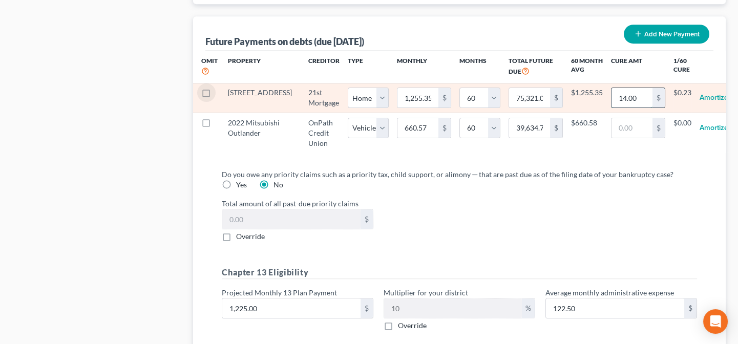
click at [620, 95] on input "14.00" at bounding box center [632, 97] width 41 height 19
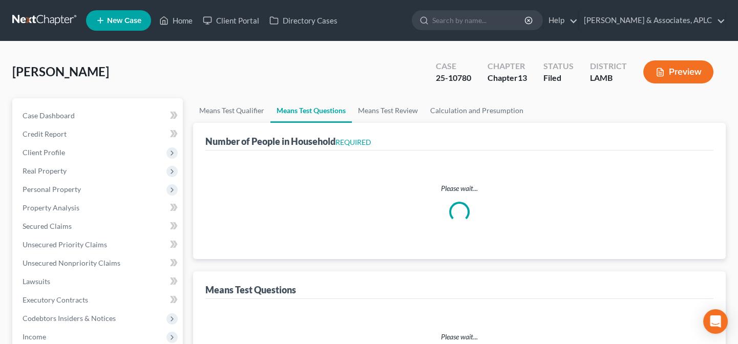
select select "0"
select select "60"
select select "1"
select select "60"
select select "1"
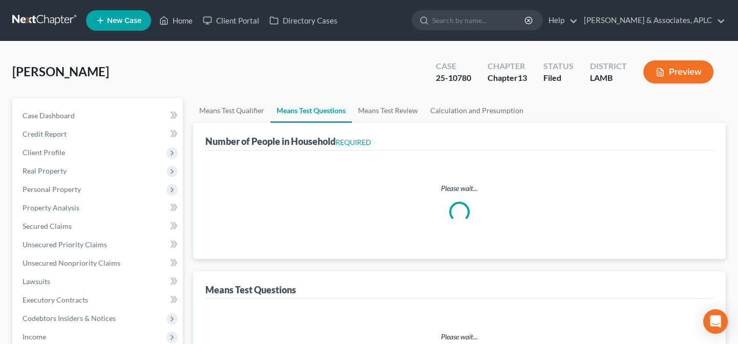
select select "1"
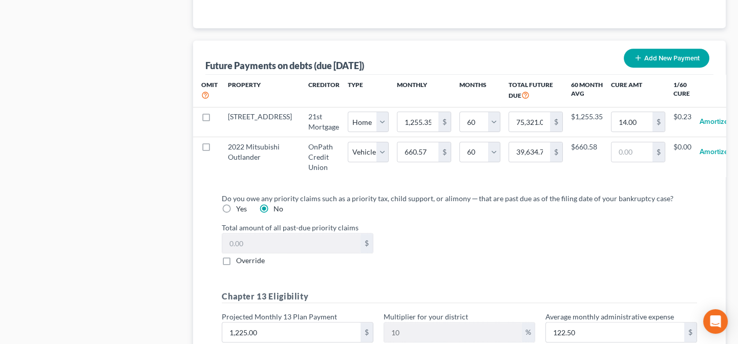
scroll to position [978, 0]
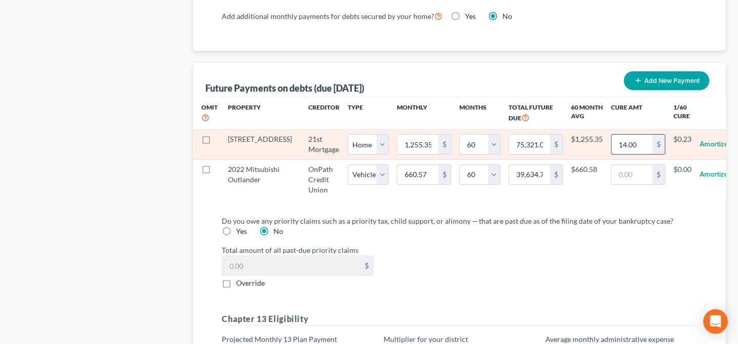
click at [617, 143] on input "14.00" at bounding box center [632, 144] width 41 height 19
type input "14"
select select "0"
select select "60"
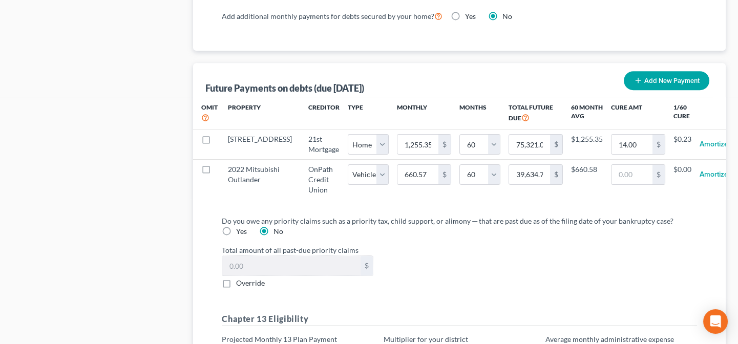
select select "0"
select select "60"
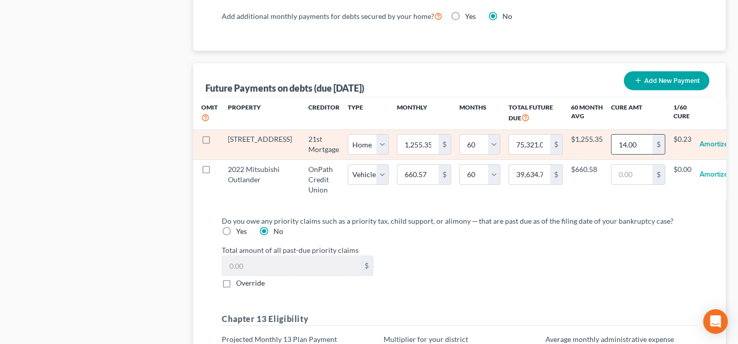
click at [653, 141] on div "$" at bounding box center [659, 144] width 12 height 19
click at [700, 141] on button "Amortize" at bounding box center [714, 144] width 29 height 20
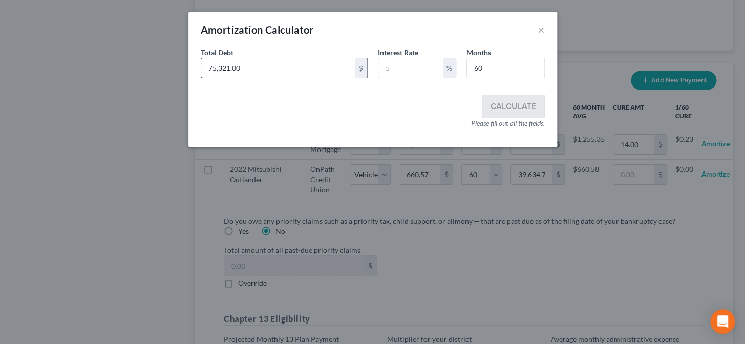
click at [283, 75] on input "75,321.00" at bounding box center [278, 67] width 154 height 19
click at [541, 32] on button "×" at bounding box center [541, 30] width 7 height 12
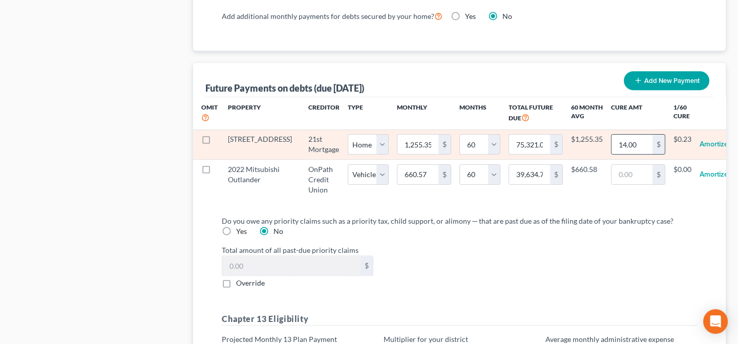
click at [653, 137] on div "$" at bounding box center [659, 144] width 12 height 19
click at [630, 139] on input "14.00" at bounding box center [632, 144] width 41 height 19
type input "149"
select select "0"
select select "60"
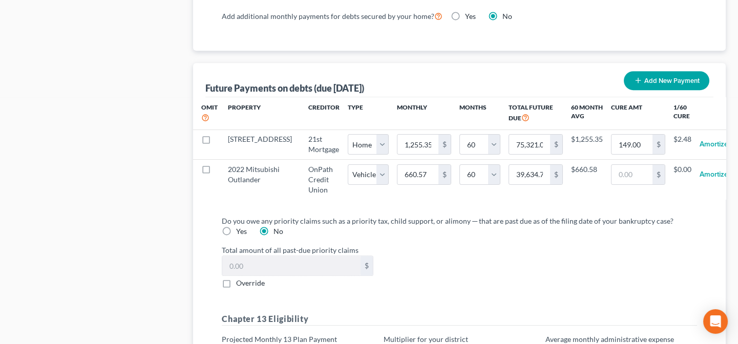
select select "0"
select select "60"
select select "0"
select select "60"
select select "0"
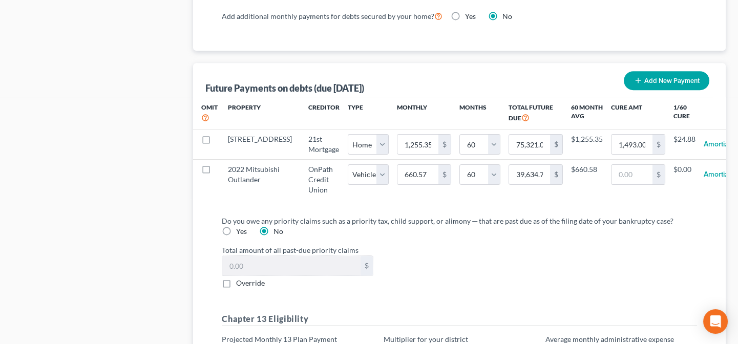
select select "60"
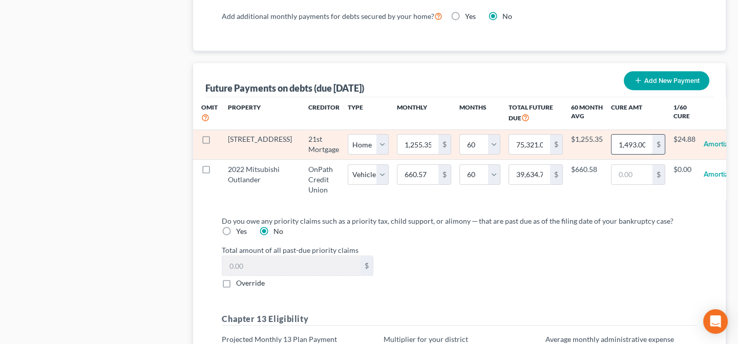
click at [618, 140] on input "1,493.00" at bounding box center [632, 144] width 41 height 19
type input "14,932."
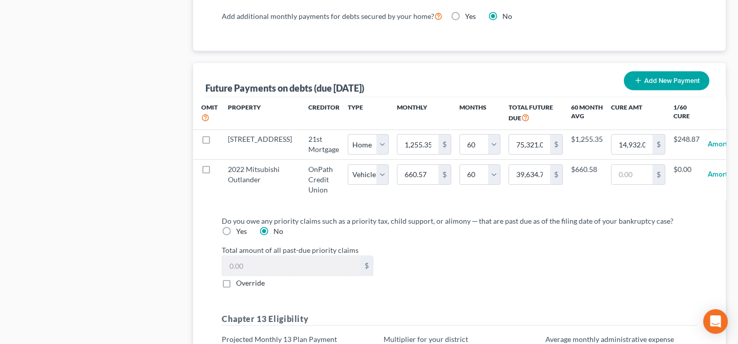
select select "0"
select select "60"
select select "0"
select select "60"
select select "0"
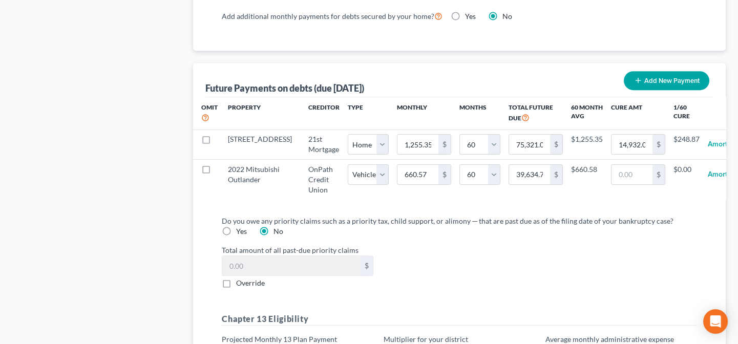
select select "60"
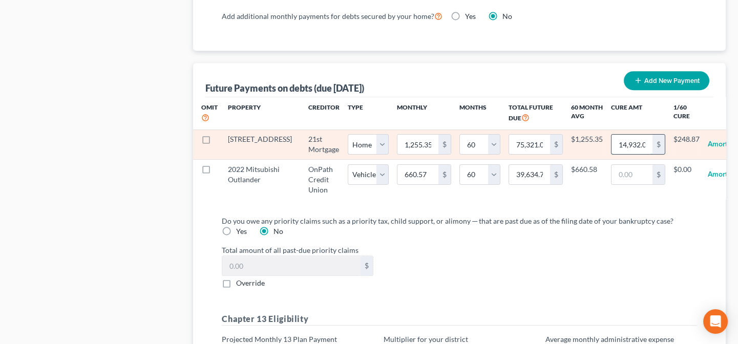
click at [620, 144] on input "14,932.00" at bounding box center [632, 144] width 41 height 19
type input "14"
select select "0"
select select "60"
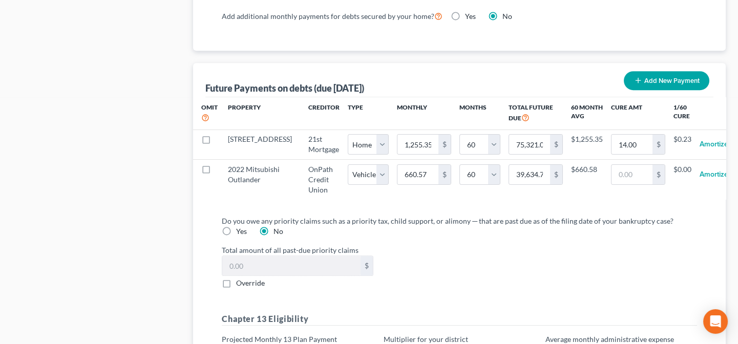
select select "0"
select select "60"
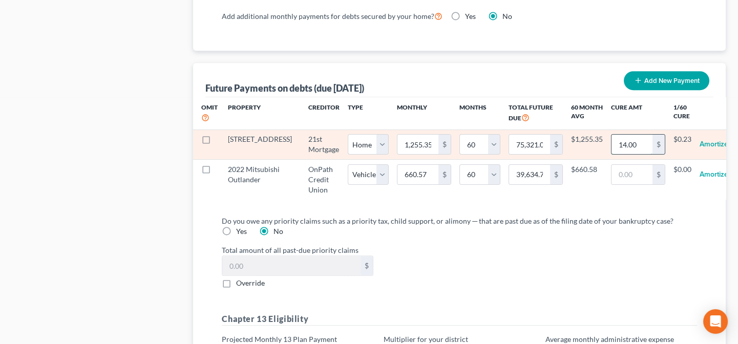
click at [612, 139] on input "14.00" at bounding box center [632, 144] width 41 height 19
type input "14,932."
select select "0"
select select "60"
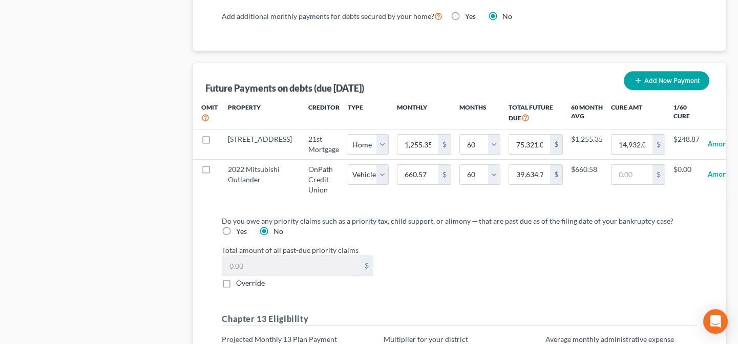
select select "0"
select select "60"
select select "0"
select select "60"
select select "0"
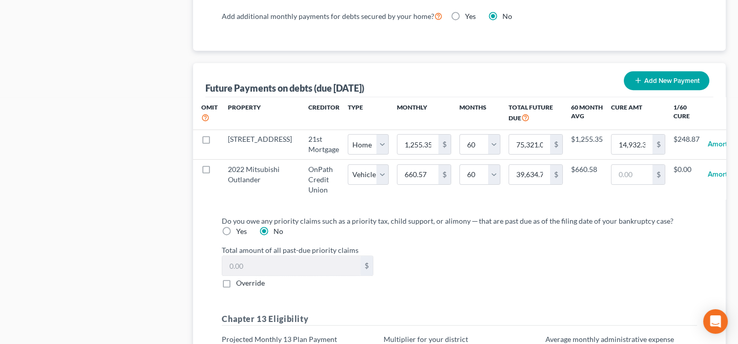
select select "60"
select select "0"
select select "60"
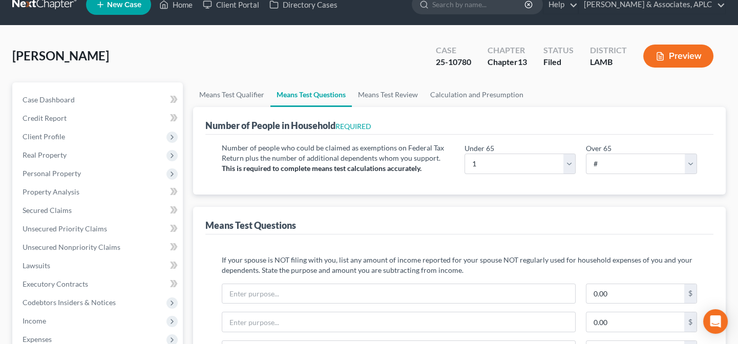
scroll to position [0, 0]
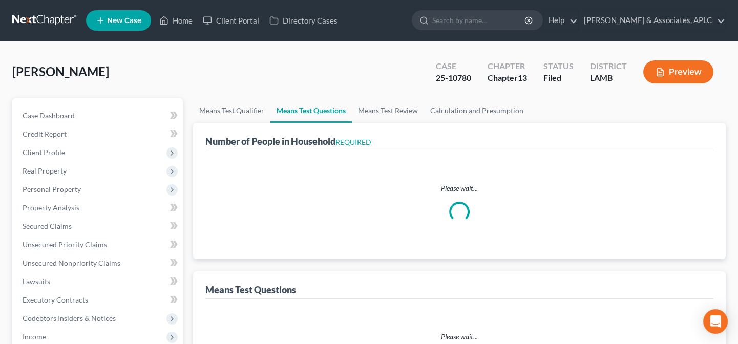
select select "0"
select select "60"
select select "1"
select select "60"
select select "1"
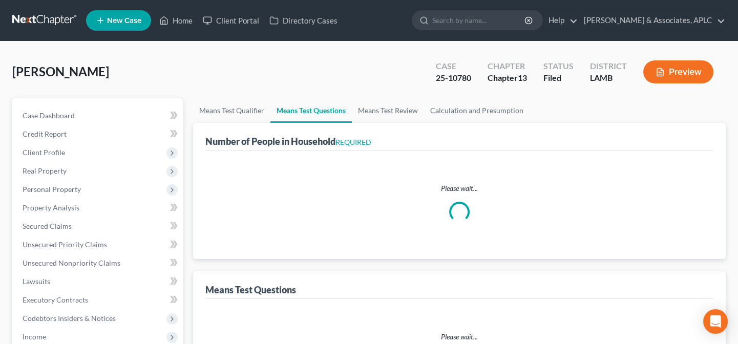
select select "1"
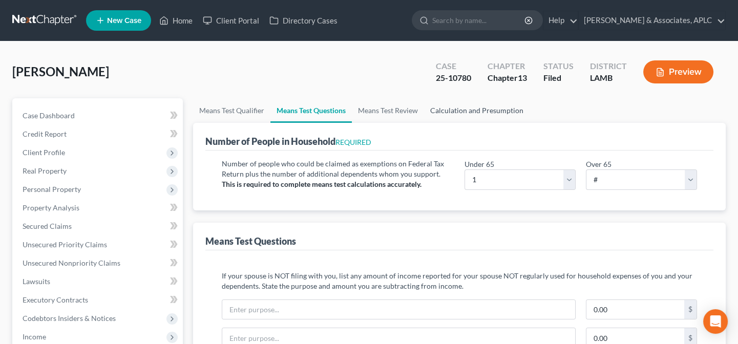
click at [462, 110] on link "Calculation and Presumption" at bounding box center [477, 110] width 106 height 25
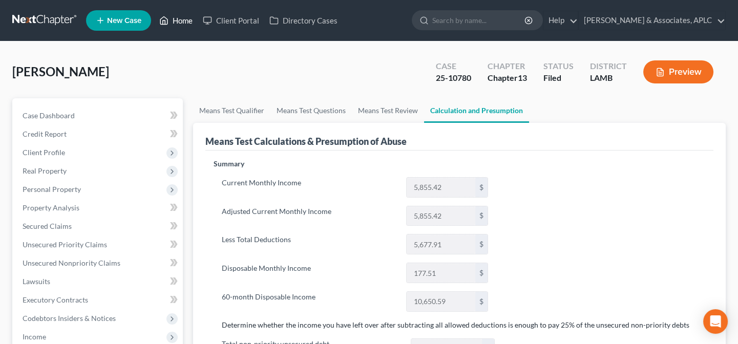
click at [184, 17] on link "Home" at bounding box center [176, 20] width 44 height 18
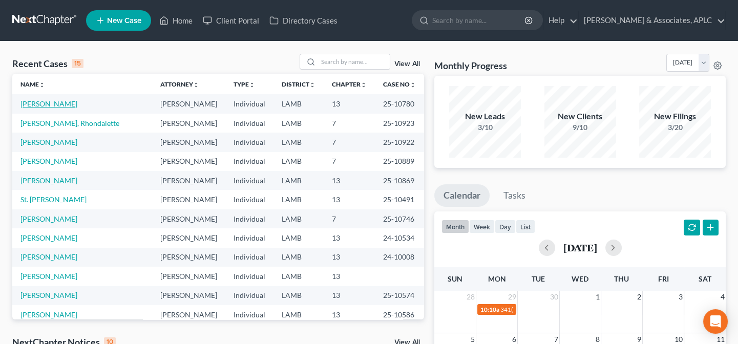
click at [48, 103] on link "[PERSON_NAME]" at bounding box center [48, 103] width 57 height 9
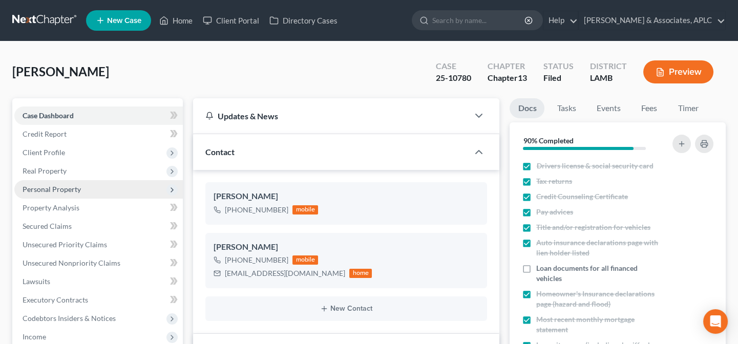
click at [58, 190] on span "Personal Property" at bounding box center [52, 189] width 58 height 9
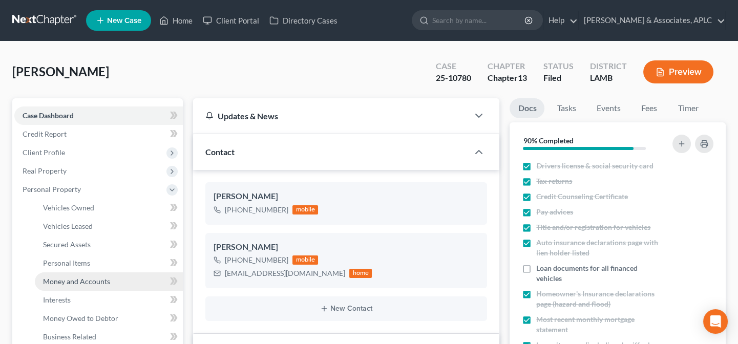
click at [65, 284] on span "Money and Accounts" at bounding box center [76, 281] width 67 height 9
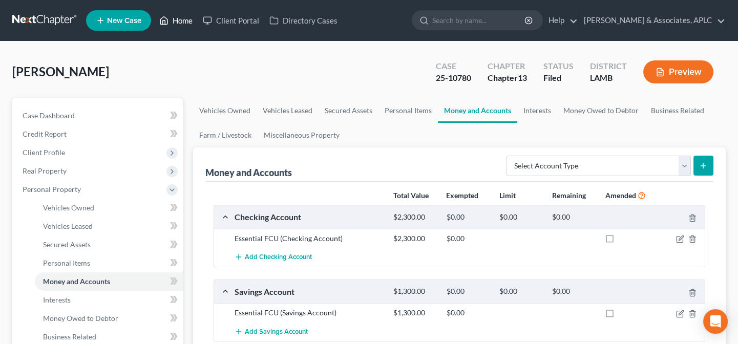
click at [171, 19] on link "Home" at bounding box center [176, 20] width 44 height 18
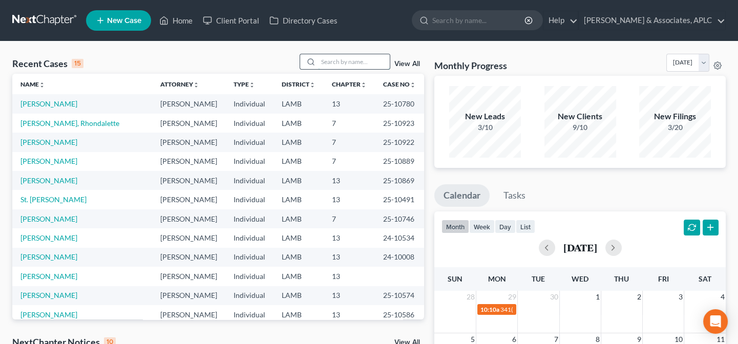
click at [366, 57] on input "search" at bounding box center [354, 61] width 72 height 15
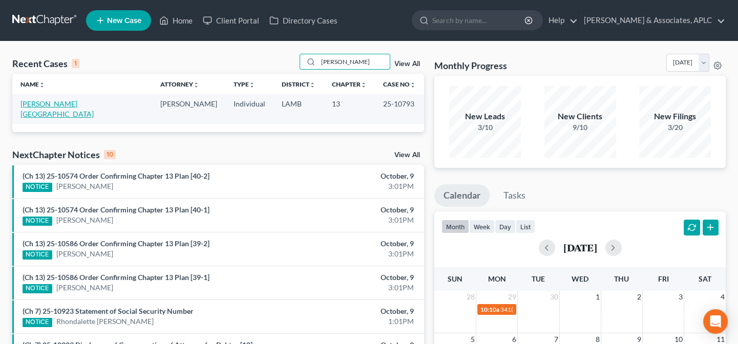
type input "booker"
click at [53, 107] on link "[PERSON_NAME][GEOGRAPHIC_DATA]" at bounding box center [56, 108] width 73 height 19
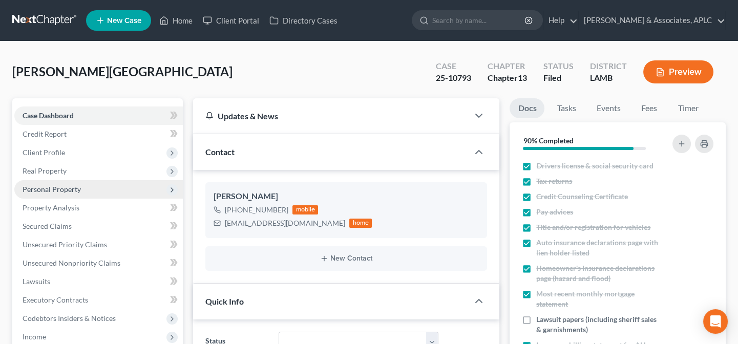
click at [54, 191] on span "Personal Property" at bounding box center [52, 189] width 58 height 9
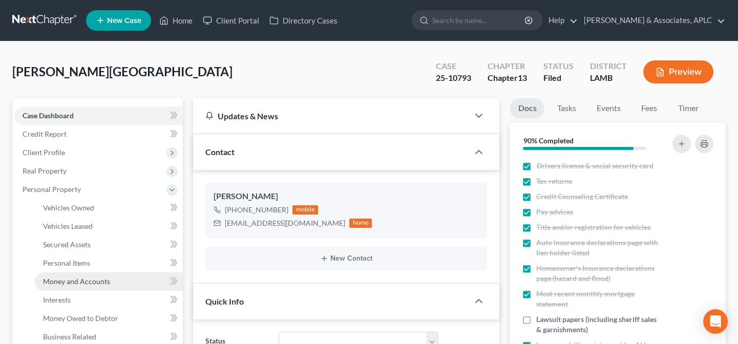
click at [61, 284] on span "Money and Accounts" at bounding box center [76, 281] width 67 height 9
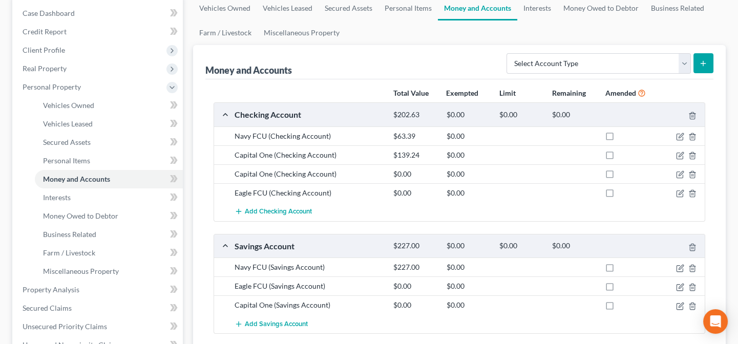
scroll to position [139, 0]
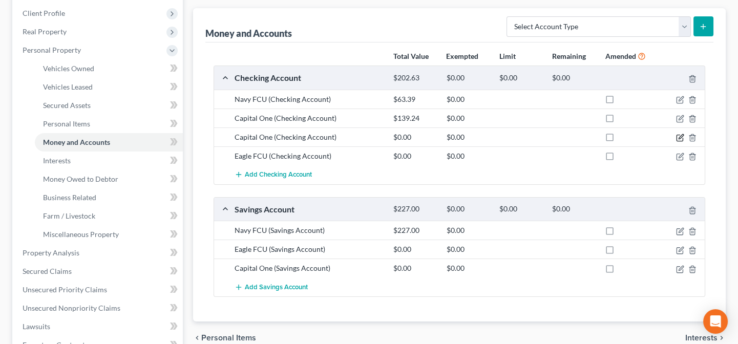
click at [681, 138] on icon "button" at bounding box center [680, 138] width 8 height 8
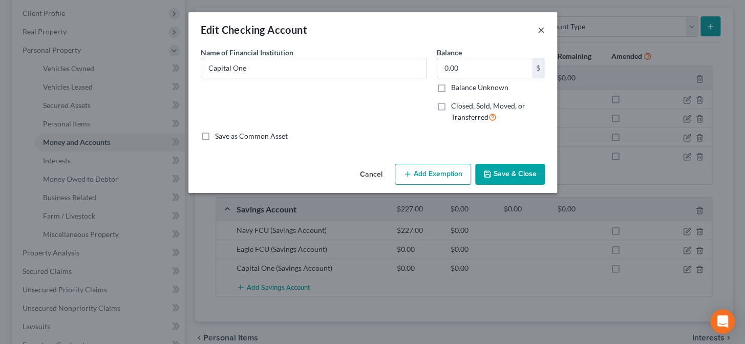
click at [538, 31] on button "×" at bounding box center [541, 30] width 7 height 12
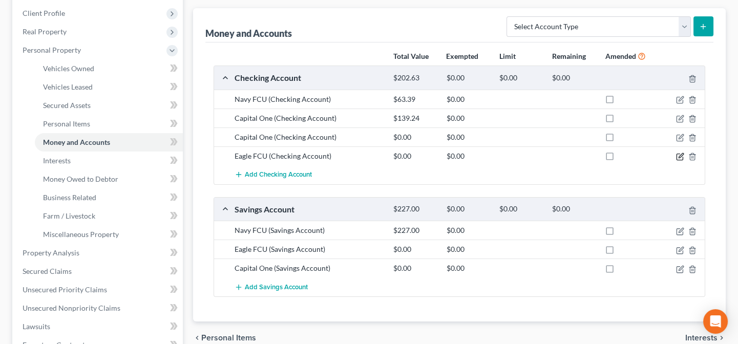
click at [682, 154] on icon "button" at bounding box center [681, 155] width 5 height 5
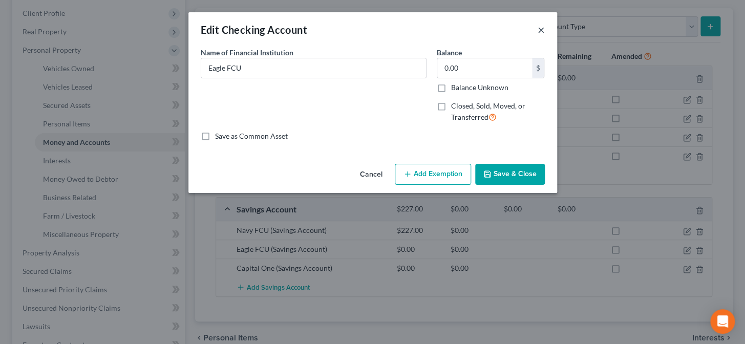
click at [543, 32] on button "×" at bounding box center [541, 30] width 7 height 12
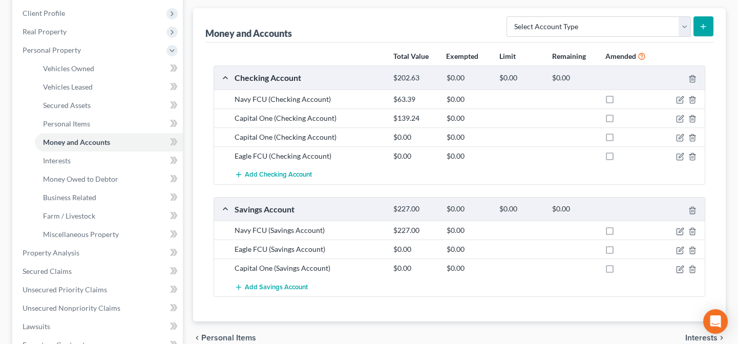
scroll to position [0, 0]
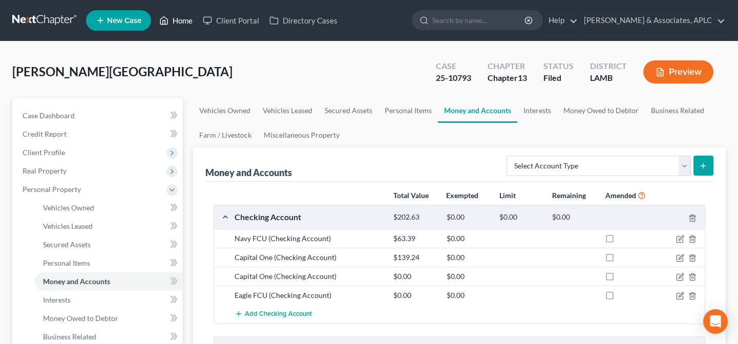
click at [184, 18] on link "Home" at bounding box center [176, 20] width 44 height 18
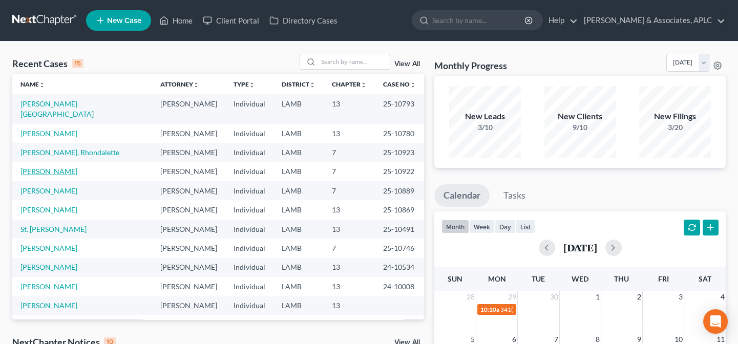
click at [47, 167] on link "[PERSON_NAME]" at bounding box center [48, 171] width 57 height 9
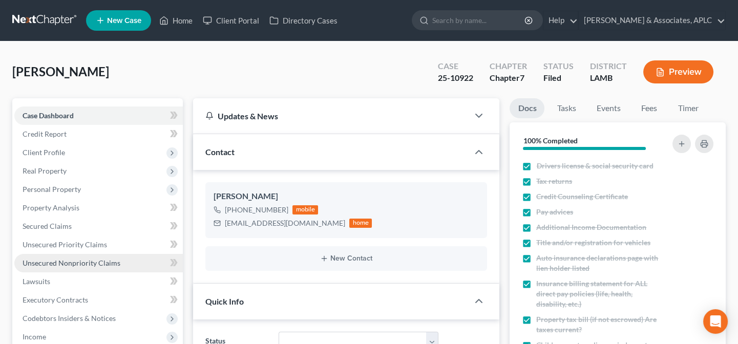
click at [72, 262] on span "Unsecured Nonpriority Claims" at bounding box center [72, 263] width 98 height 9
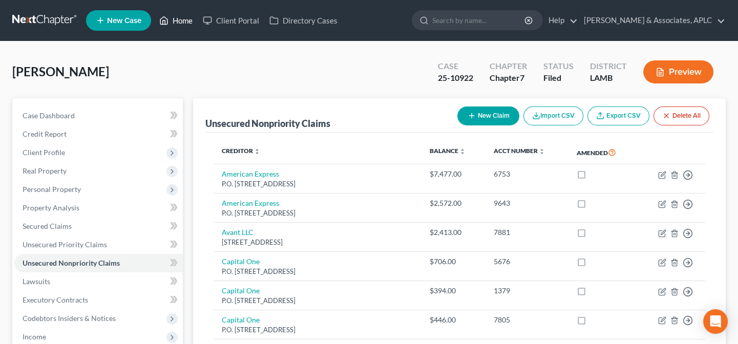
click at [182, 20] on link "Home" at bounding box center [176, 20] width 44 height 18
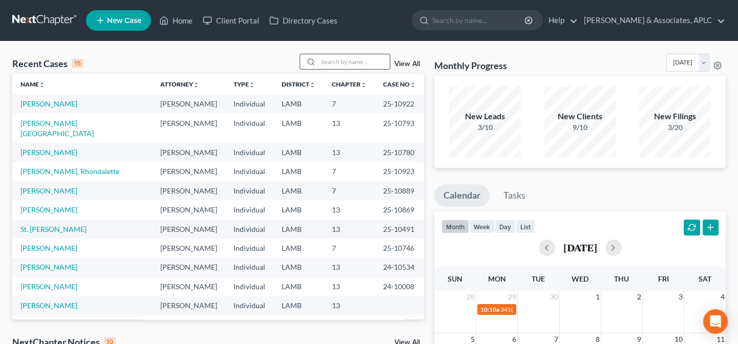
click at [323, 62] on input "search" at bounding box center [354, 61] width 72 height 15
type input "kelley"
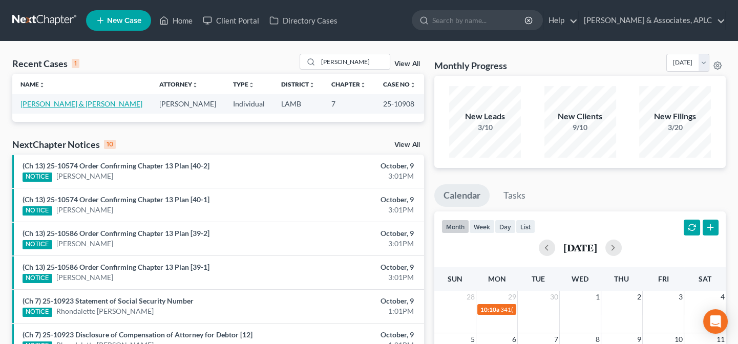
click at [75, 99] on link "[PERSON_NAME] & [PERSON_NAME]" at bounding box center [81, 103] width 122 height 9
select select "8"
select select "1"
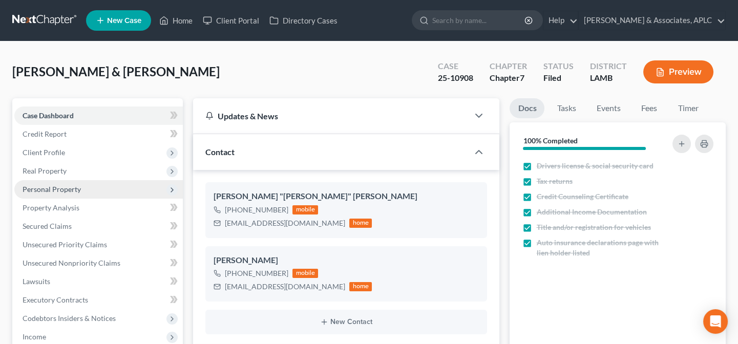
click at [59, 191] on span "Personal Property" at bounding box center [52, 189] width 58 height 9
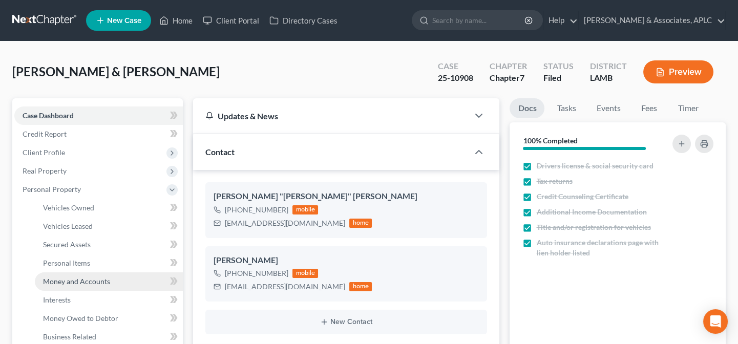
click at [72, 280] on span "Money and Accounts" at bounding box center [76, 281] width 67 height 9
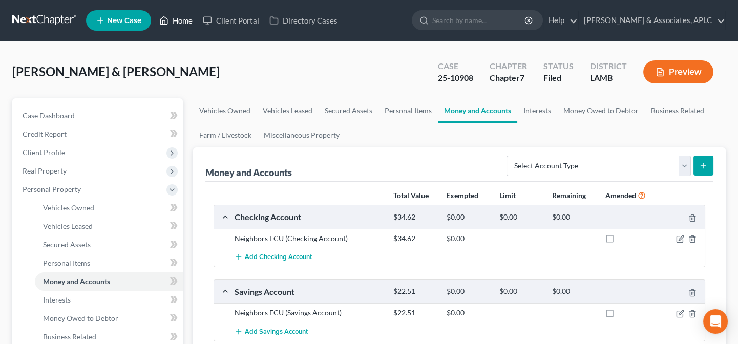
click at [185, 20] on link "Home" at bounding box center [176, 20] width 44 height 18
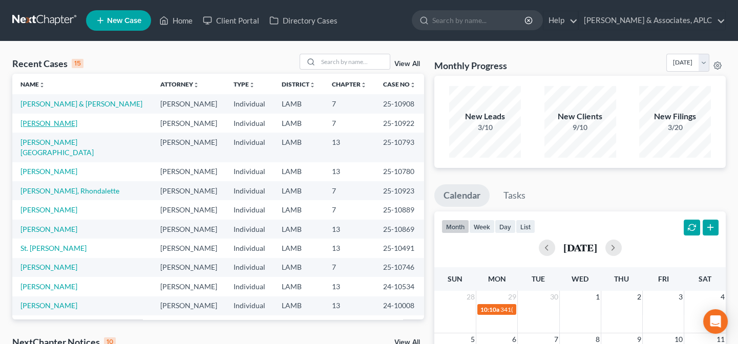
click at [41, 123] on link "[PERSON_NAME]" at bounding box center [48, 123] width 57 height 9
select select "8"
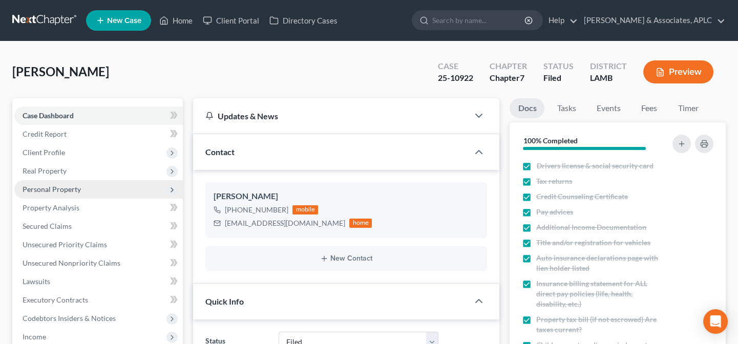
click at [46, 193] on span "Personal Property" at bounding box center [98, 189] width 169 height 18
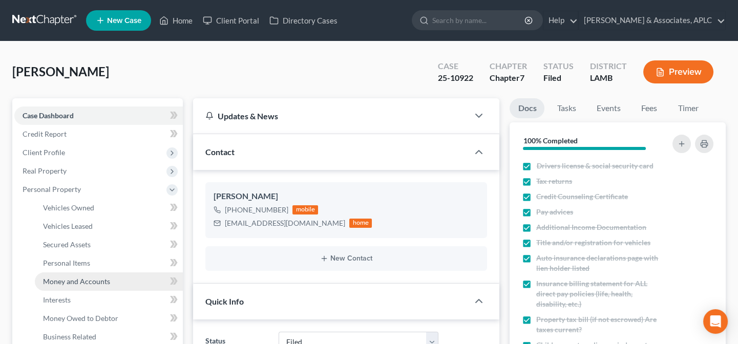
click at [56, 277] on span "Money and Accounts" at bounding box center [76, 281] width 67 height 9
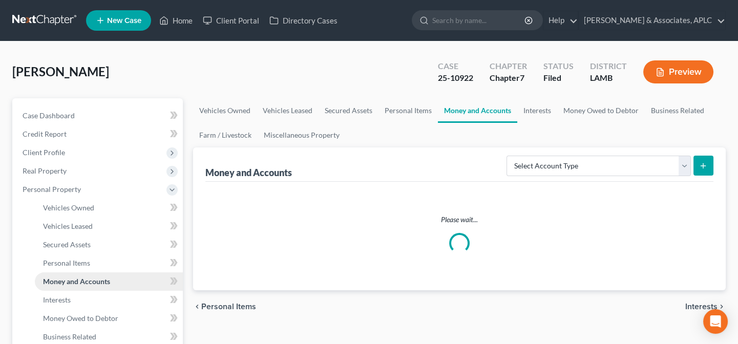
click at [57, 277] on span "Money and Accounts" at bounding box center [76, 281] width 67 height 9
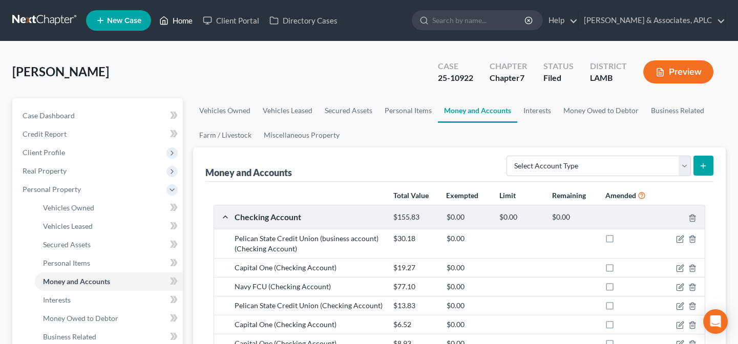
click at [182, 20] on link "Home" at bounding box center [176, 20] width 44 height 18
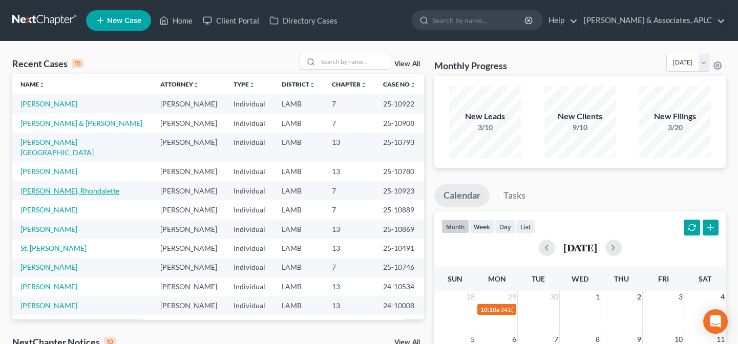
click at [66, 186] on link "[PERSON_NAME], Rhondalette" at bounding box center [69, 190] width 99 height 9
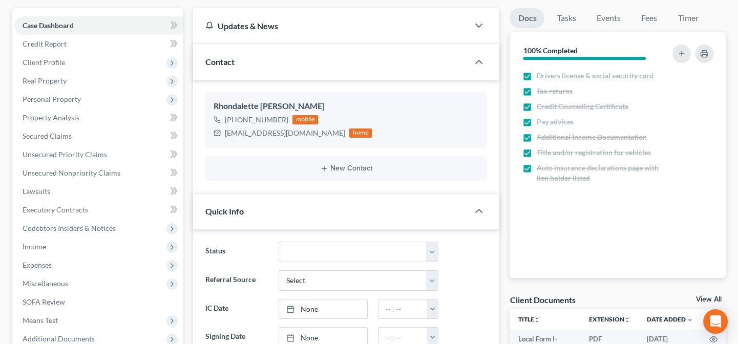
scroll to position [93, 0]
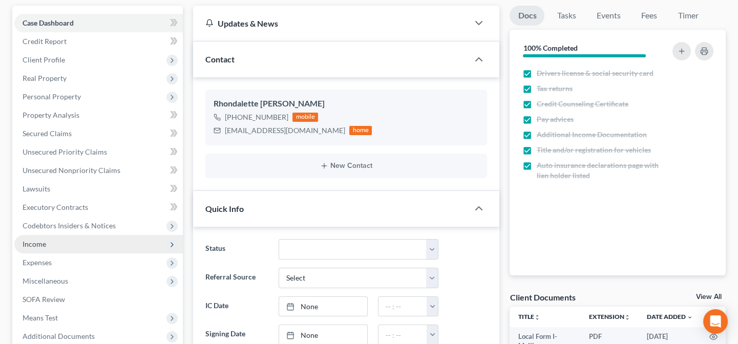
click at [58, 243] on span "Income" at bounding box center [98, 244] width 169 height 18
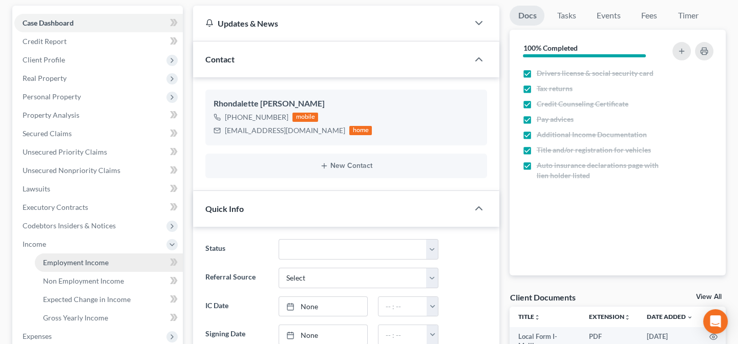
click at [63, 261] on span "Employment Income" at bounding box center [76, 262] width 66 height 9
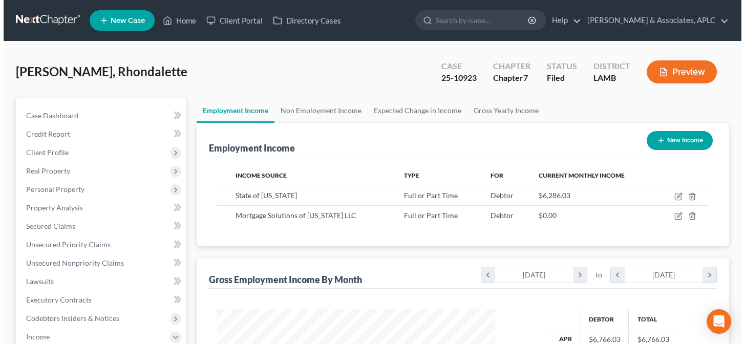
scroll to position [183, 299]
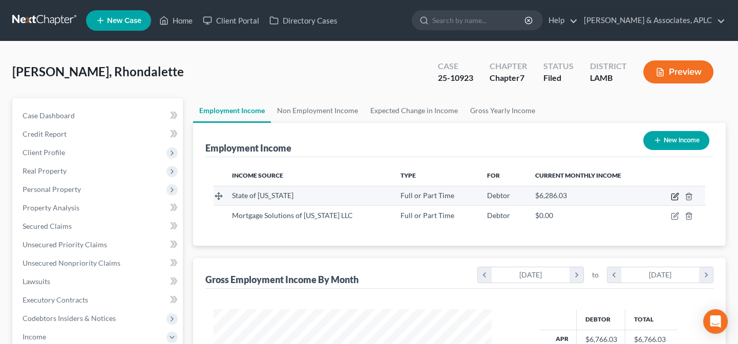
click at [674, 197] on icon "button" at bounding box center [676, 195] width 5 height 5
select select "0"
select select "19"
select select "0"
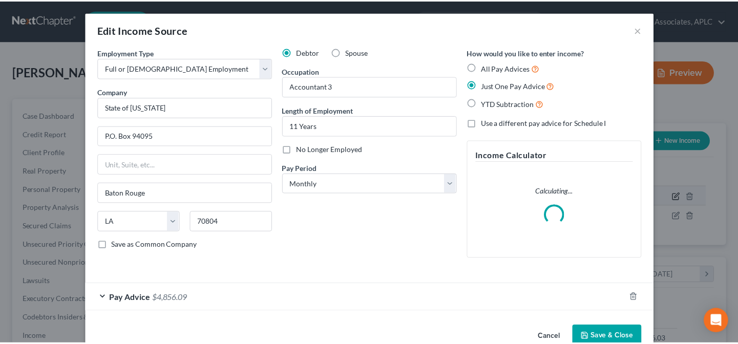
scroll to position [183, 302]
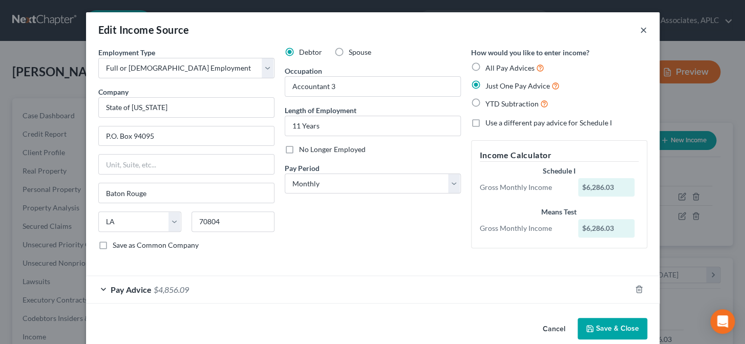
click at [640, 31] on button "×" at bounding box center [643, 30] width 7 height 12
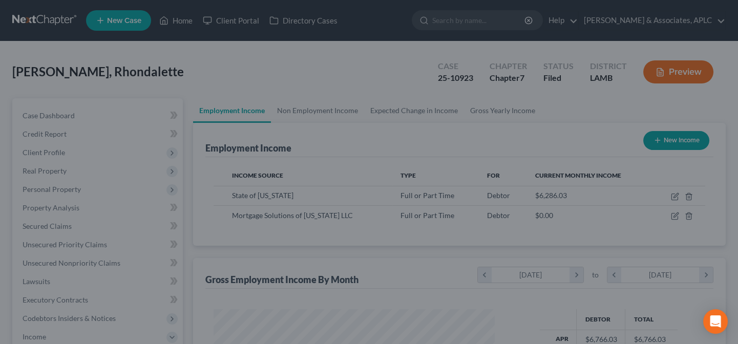
scroll to position [512164, 512049]
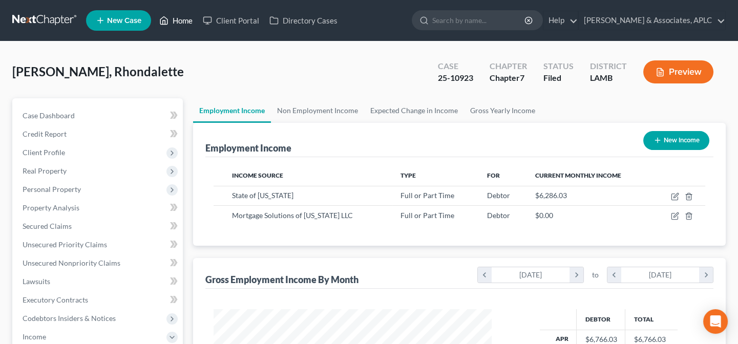
click at [179, 22] on link "Home" at bounding box center [176, 20] width 44 height 18
